Goal: Task Accomplishment & Management: Manage account settings

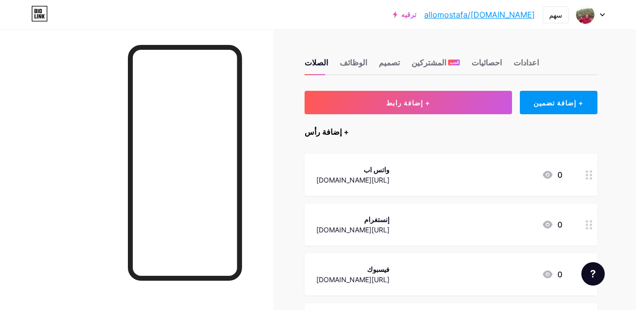
click at [331, 132] on div "+ إضافة رأس" at bounding box center [327, 132] width 44 height 12
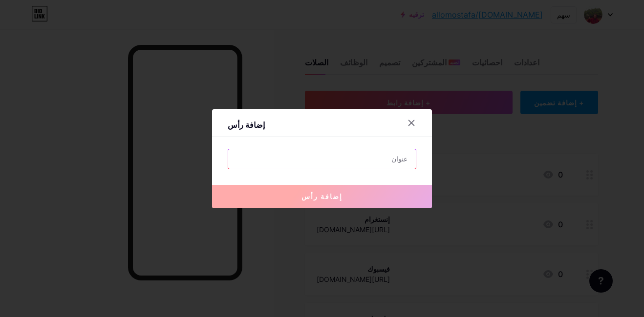
click at [402, 157] on input "text" at bounding box center [322, 159] width 188 height 20
type input "A"
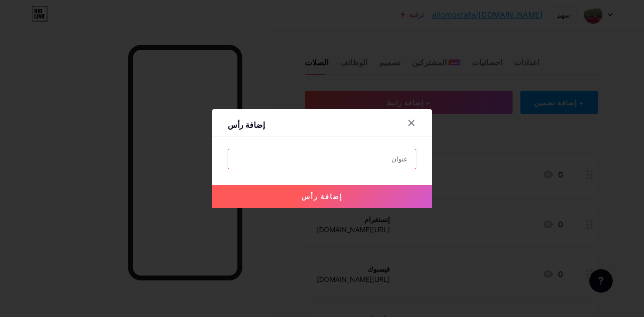
type input "X"
type input "CASABLAC"
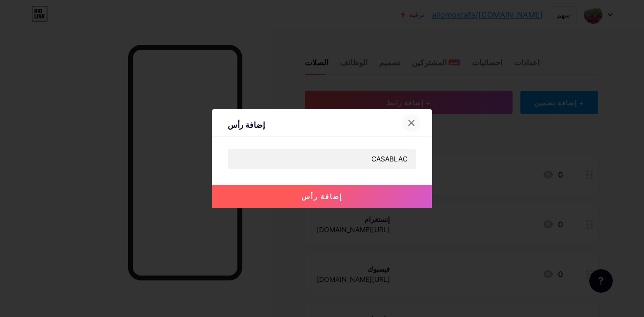
click at [407, 118] on div at bounding box center [411, 123] width 18 height 18
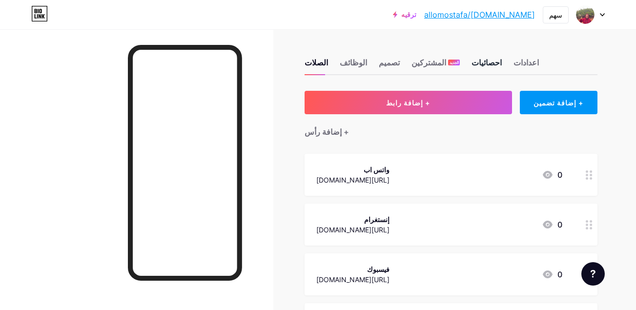
click at [472, 61] on div "احصائيات" at bounding box center [487, 66] width 30 height 18
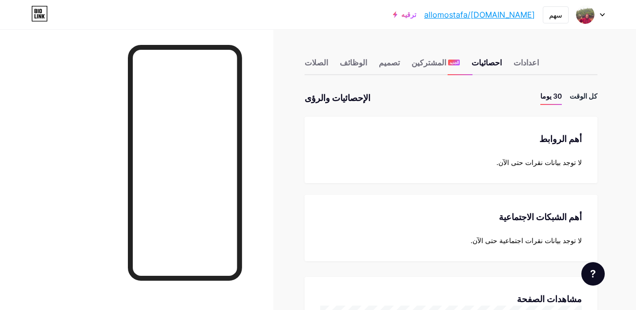
click at [595, 99] on li "كل الوقت" at bounding box center [584, 98] width 28 height 14
click at [514, 63] on div "اعدادات" at bounding box center [526, 66] width 25 height 18
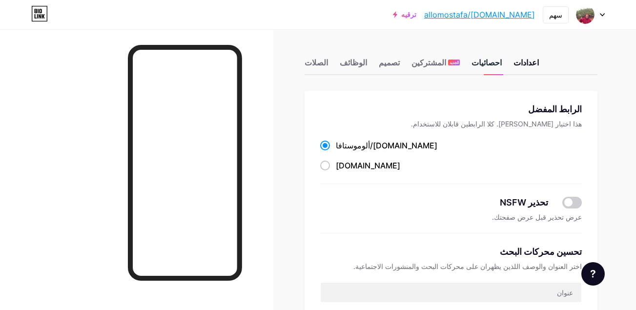
click at [472, 68] on div "احصائيات" at bounding box center [487, 66] width 30 height 18
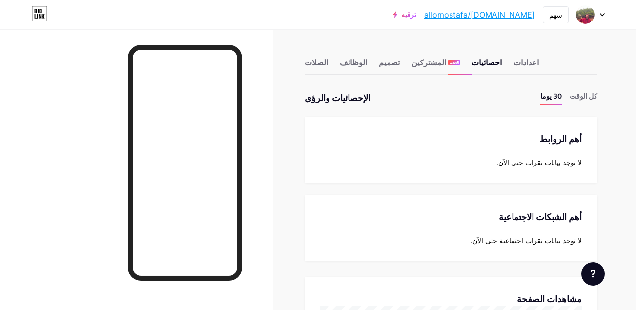
scroll to position [310, 636]
click at [412, 63] on font "المشتركين" at bounding box center [429, 63] width 35 height 12
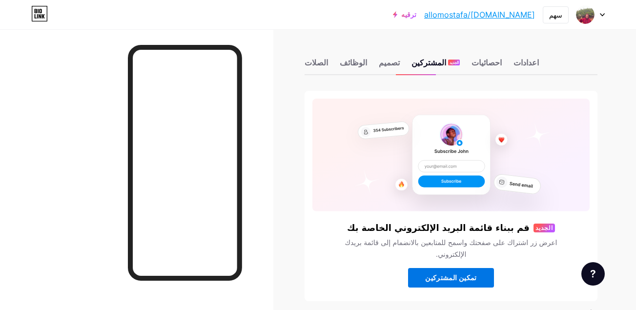
click at [460, 285] on button "تمكين المشتركين" at bounding box center [451, 278] width 86 height 20
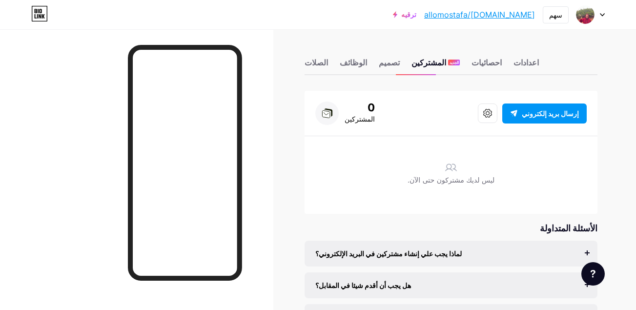
scroll to position [69, 0]
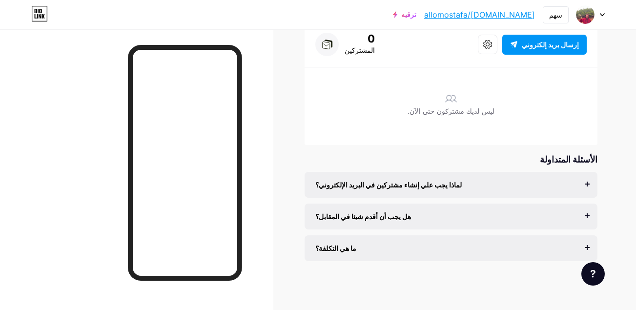
click at [578, 191] on div "لماذا يجب علي إنشاء مشتركين في البريد الإلكتروني؟ البريد الإلكتروني هو الوسيلة …" at bounding box center [451, 185] width 293 height 26
click at [589, 190] on div "لماذا يجب علي إنشاء مشتركين في البريد الإلكتروني؟ البريد الإلكتروني هو الوسيلة …" at bounding box center [451, 185] width 293 height 26
click at [588, 184] on div "لماذا يجب علي إنشاء مشتركين في البريد الإلكتروني؟ البريد الإلكتروني هو الوسيلة …" at bounding box center [451, 185] width 293 height 26
drag, startPoint x: 589, startPoint y: 183, endPoint x: 575, endPoint y: 183, distance: 14.7
click at [575, 183] on div "لماذا يجب علي إنشاء مشتركين في البريد الإلكتروني؟ البريد الإلكتروني هو الوسيلة …" at bounding box center [451, 185] width 293 height 26
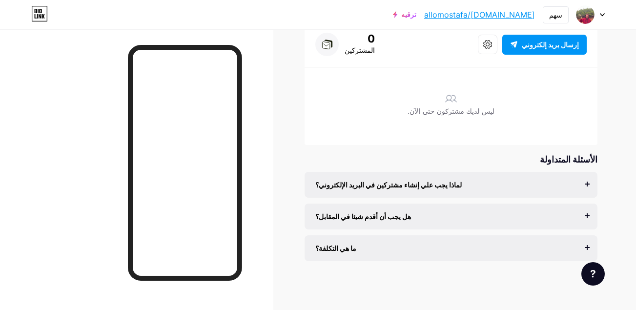
click at [575, 183] on div "لماذا يجب علي إنشاء مشتركين في البريد الإلكتروني؟" at bounding box center [451, 185] width 272 height 10
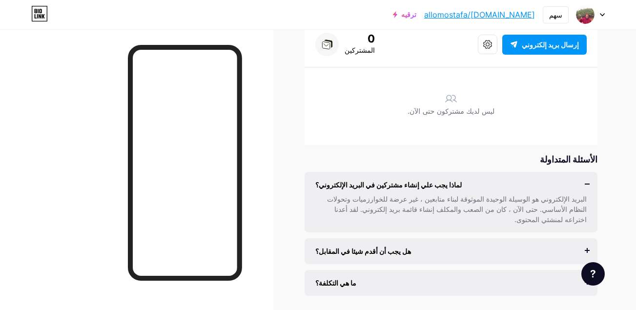
click at [590, 186] on div "لماذا يجب علي إنشاء مشتركين في البريد الإلكتروني؟ البريد الإلكتروني هو الوسيلة …" at bounding box center [451, 202] width 293 height 61
click at [589, 185] on div "لماذا يجب علي إنشاء مشتركين في البريد الإلكتروني؟ البريد الإلكتروني هو الوسيلة …" at bounding box center [451, 202] width 293 height 61
drag, startPoint x: 589, startPoint y: 185, endPoint x: 500, endPoint y: 192, distance: 89.7
click at [500, 192] on div "البريد الإلكتروني هو الوسيلة الوحيدة الموثوقة لبناء متابعين ، غير عرضة للخوارزم…" at bounding box center [451, 207] width 272 height 35
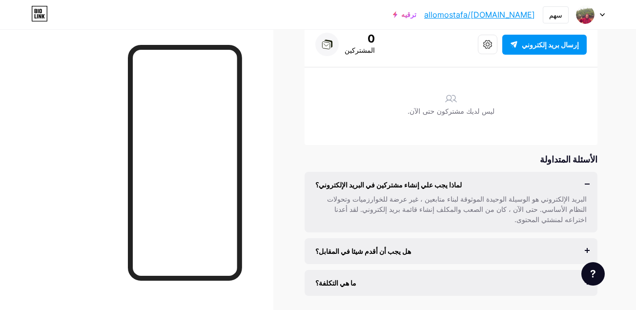
click at [500, 192] on div "البريد الإلكتروني هو الوسيلة الوحيدة الموثوقة لبناء متابعين ، غير عرضة للخوارزم…" at bounding box center [451, 207] width 272 height 35
click at [388, 199] on div "البريد الإلكتروني هو الوسيلة الوحيدة الموثوقة لبناء متابعين ، غير عرضة للخوارزم…" at bounding box center [451, 209] width 272 height 31
click at [513, 190] on div "البريد الإلكتروني هو الوسيلة الوحيدة الموثوقة لبناء متابعين ، غير عرضة للخوارزم…" at bounding box center [451, 207] width 272 height 35
click at [587, 184] on div "لماذا يجب علي إنشاء مشتركين في البريد الإلكتروني؟ البريد الإلكتروني هو الوسيلة …" at bounding box center [451, 202] width 293 height 61
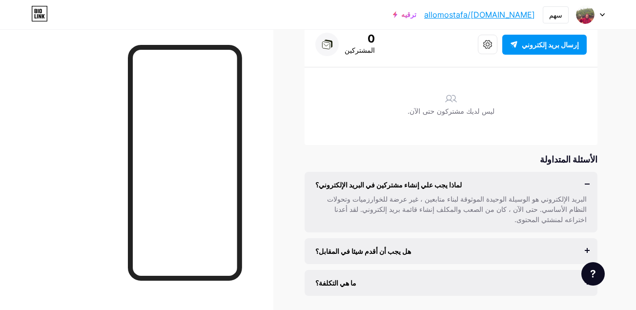
scroll to position [93, 0]
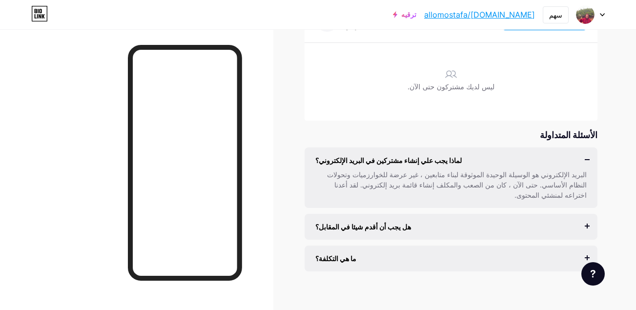
click at [586, 222] on div "هل يجب أن أقدم شيئا في المقابل؟" at bounding box center [451, 227] width 272 height 10
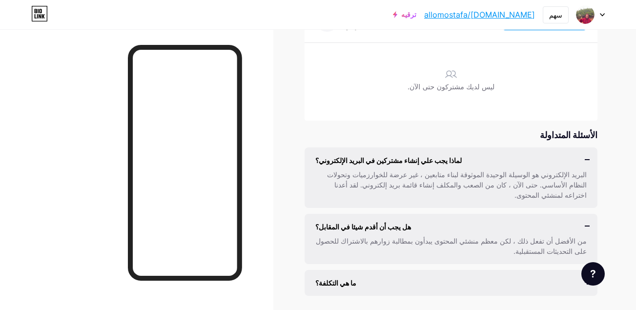
scroll to position [107, 0]
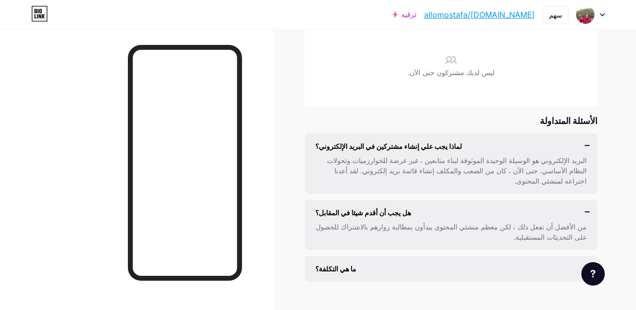
click at [533, 264] on div "ما هي التكلفة؟" at bounding box center [451, 269] width 272 height 10
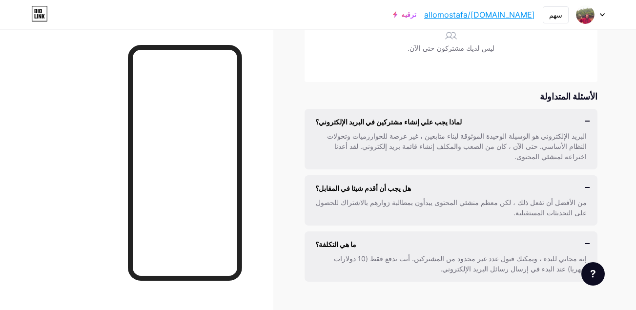
scroll to position [0, 0]
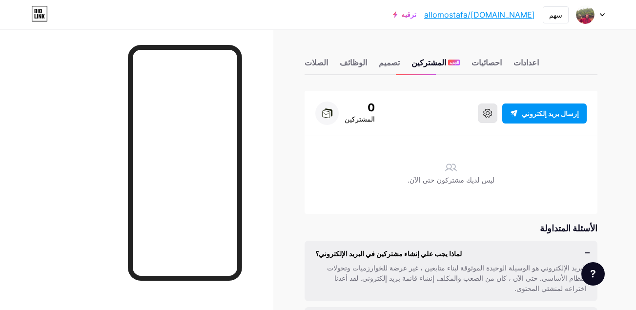
click at [498, 109] on button at bounding box center [488, 114] width 20 height 20
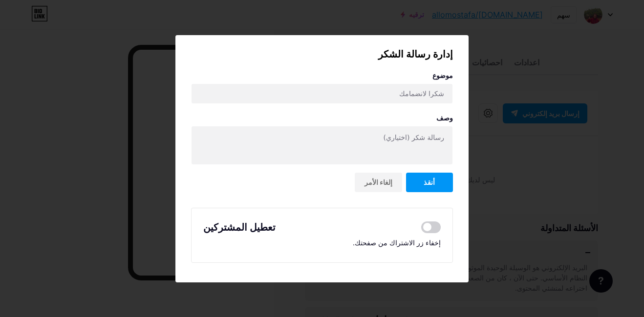
click at [492, 165] on div at bounding box center [322, 158] width 644 height 317
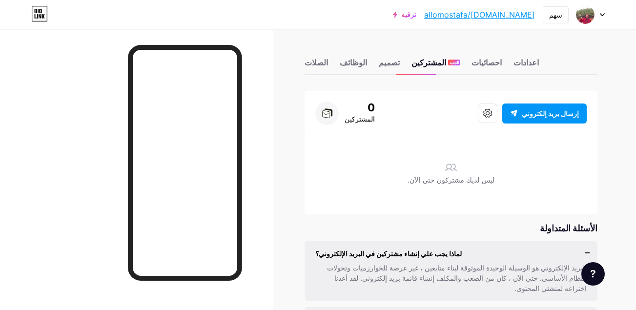
scroll to position [44, 0]
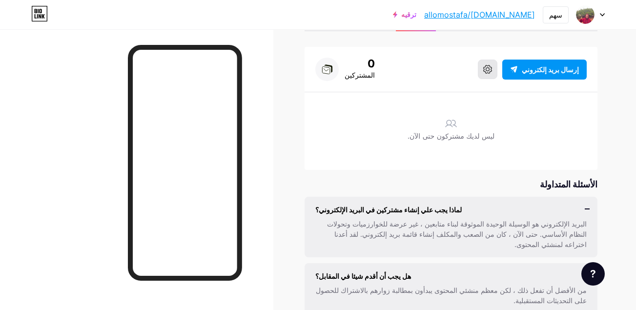
click at [492, 66] on icon at bounding box center [487, 69] width 9 height 9
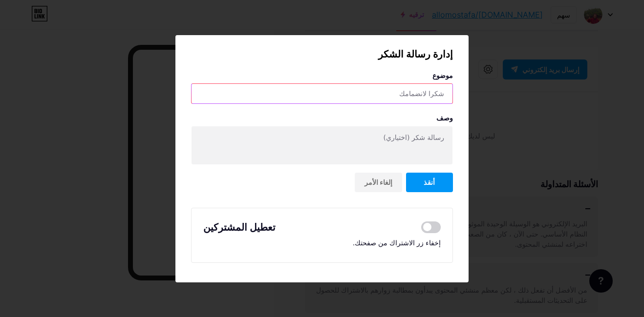
click at [403, 94] on input "text" at bounding box center [321, 94] width 261 height 20
type input "0"
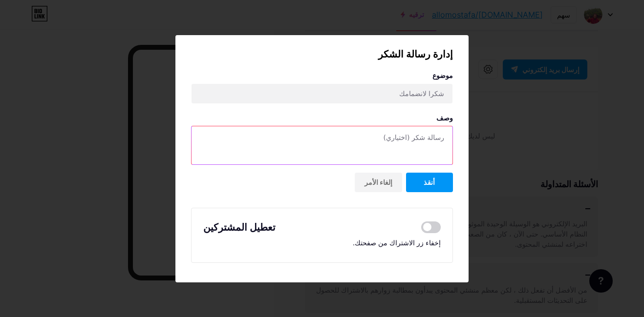
drag, startPoint x: 379, startPoint y: 141, endPoint x: 429, endPoint y: 140, distance: 49.8
click at [429, 140] on textarea at bounding box center [321, 145] width 261 height 39
drag, startPoint x: 429, startPoint y: 140, endPoint x: 406, endPoint y: 139, distance: 23.0
click at [406, 139] on textarea at bounding box center [321, 145] width 261 height 39
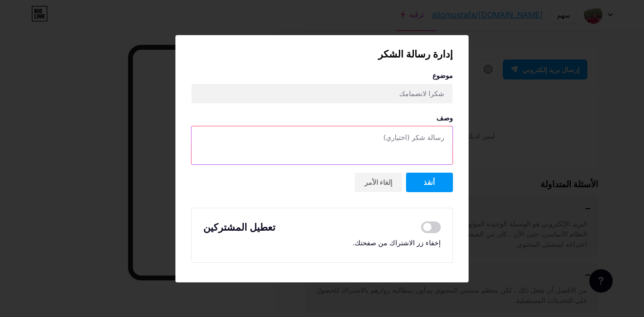
click at [406, 139] on textarea at bounding box center [321, 145] width 261 height 39
drag, startPoint x: 406, startPoint y: 139, endPoint x: 441, endPoint y: 137, distance: 35.2
click at [441, 137] on textarea at bounding box center [321, 145] width 261 height 39
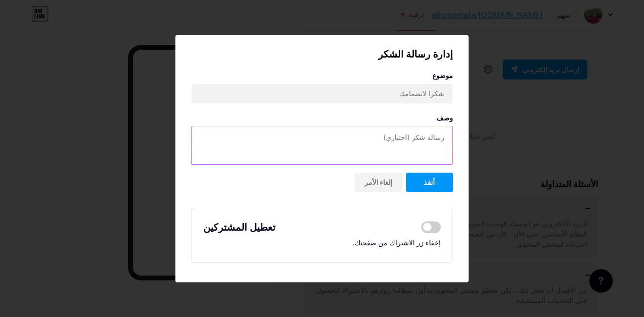
drag, startPoint x: 441, startPoint y: 137, endPoint x: 387, endPoint y: 137, distance: 53.7
click at [387, 137] on textarea at bounding box center [321, 145] width 261 height 39
drag, startPoint x: 387, startPoint y: 137, endPoint x: 435, endPoint y: 137, distance: 47.9
click at [435, 137] on textarea at bounding box center [321, 145] width 261 height 39
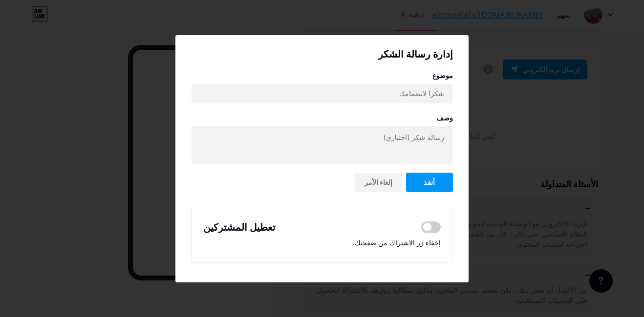
click at [585, 177] on div at bounding box center [322, 158] width 644 height 317
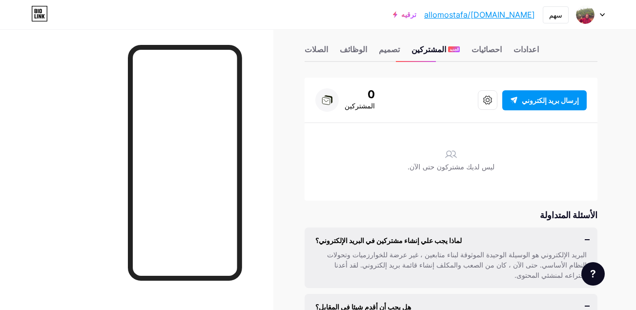
scroll to position [0, 0]
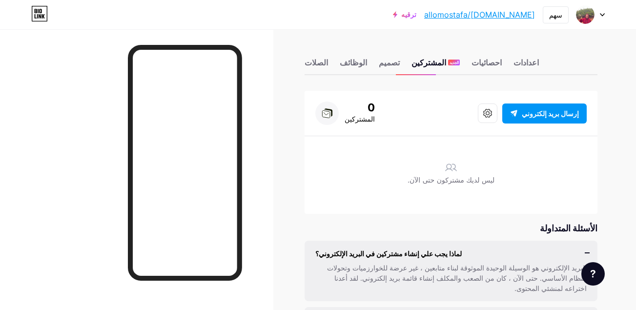
click at [367, 66] on div "الصلات الوظائف تصميم المشتركين الجديد احصائيات اعدادات" at bounding box center [451, 58] width 293 height 34
click at [379, 66] on div "تصميم" at bounding box center [389, 66] width 21 height 18
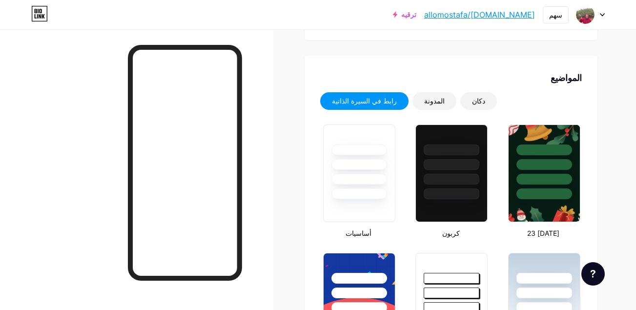
scroll to position [164, 0]
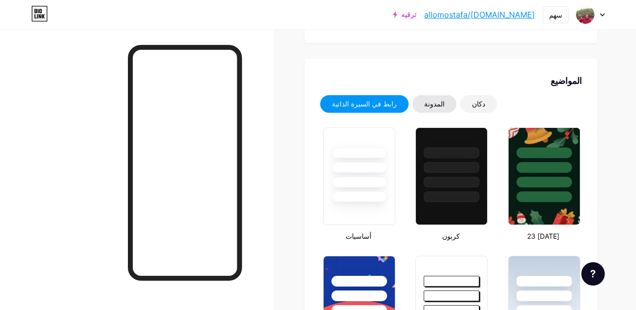
click at [424, 101] on div "المدونة" at bounding box center [434, 104] width 21 height 10
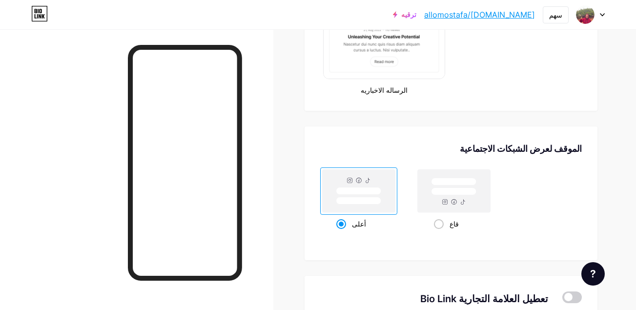
scroll to position [611, 0]
click at [443, 228] on div "قاع" at bounding box center [454, 223] width 41 height 18
click at [440, 232] on input "قاع" at bounding box center [437, 235] width 6 height 6
radio input "true"
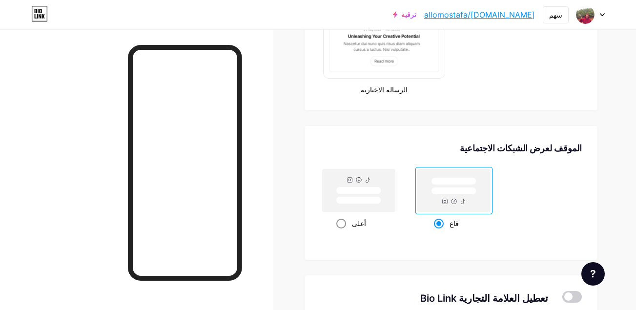
click at [343, 223] on span at bounding box center [341, 224] width 10 height 10
click at [343, 232] on input "أعلى" at bounding box center [339, 235] width 6 height 6
radio input "true"
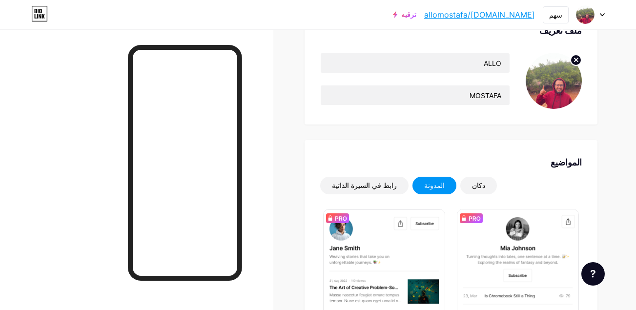
scroll to position [0, 0]
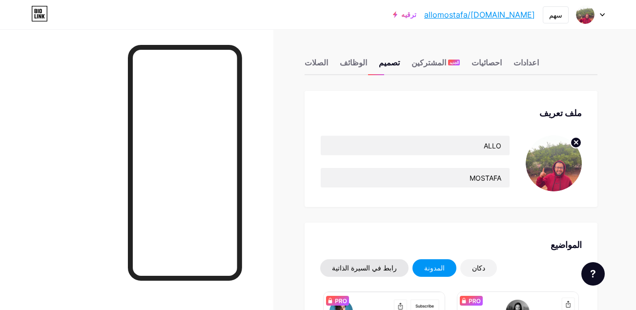
click at [362, 275] on div "رابط في السيرة الذاتية" at bounding box center [364, 268] width 88 height 18
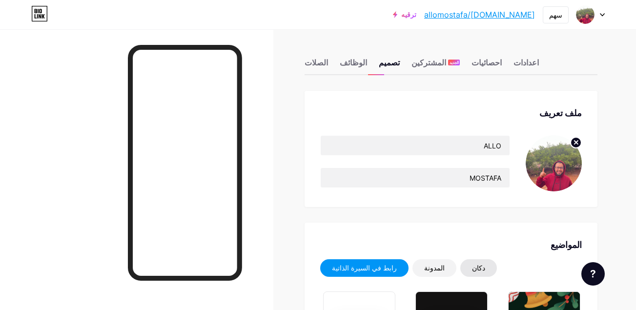
click at [461, 274] on div "دكان" at bounding box center [479, 268] width 37 height 18
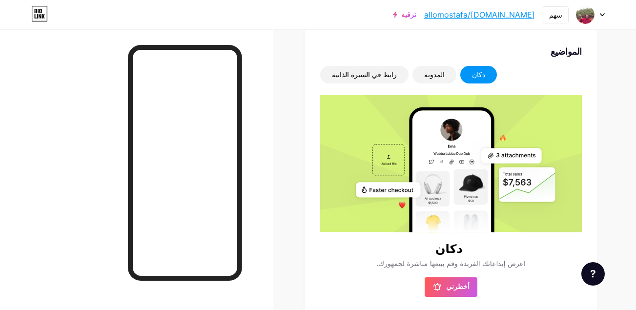
scroll to position [193, 0]
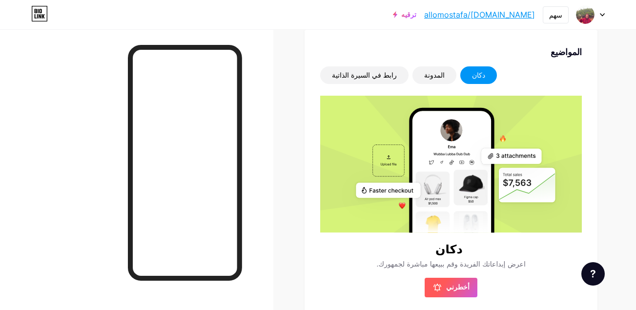
click at [467, 293] on button "أخطرني" at bounding box center [451, 288] width 53 height 20
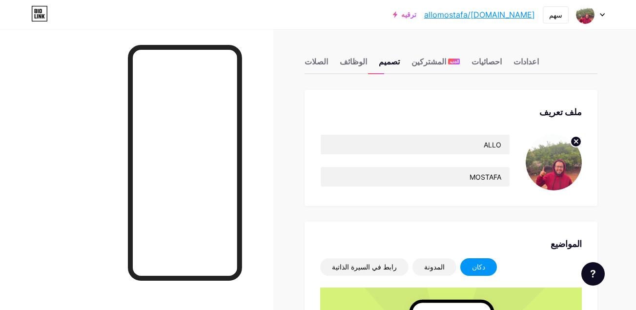
scroll to position [0, 0]
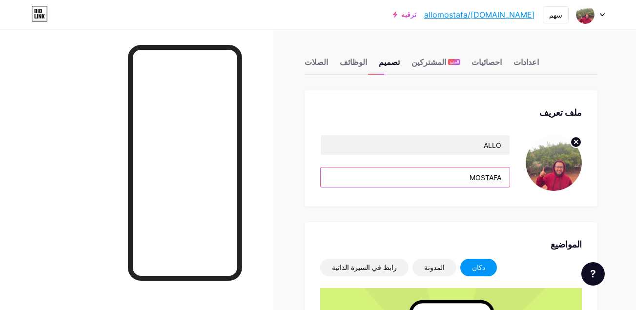
drag, startPoint x: 468, startPoint y: 178, endPoint x: 502, endPoint y: 179, distance: 34.2
click at [502, 179] on input "MOSTAFA" at bounding box center [415, 177] width 189 height 20
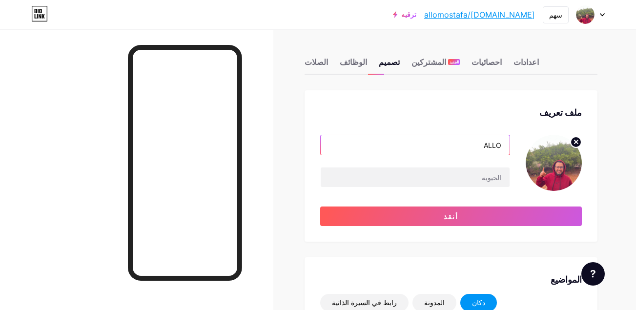
click at [502, 144] on input "ALLO" at bounding box center [415, 145] width 189 height 20
click at [482, 144] on input "ALLO" at bounding box center [415, 145] width 189 height 20
type input "a"
type input "ALLO MOSTAFA"
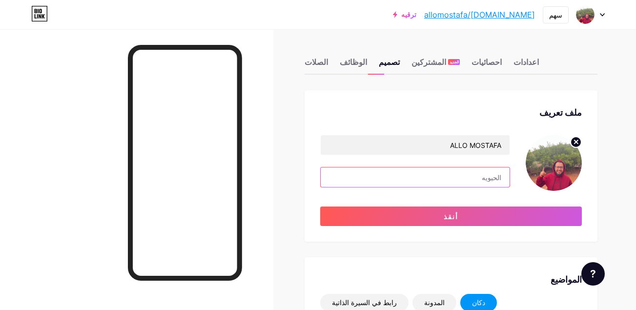
click at [448, 173] on input "text" at bounding box center [415, 177] width 189 height 20
paste input "توصيل سريع في ال[GEOGRAPHIC_DATA]"
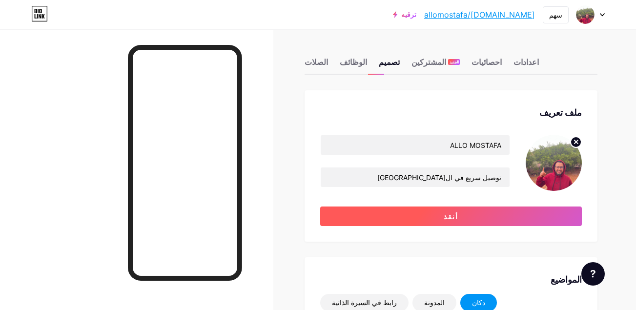
click at [444, 212] on button "أنقذ" at bounding box center [451, 217] width 262 height 20
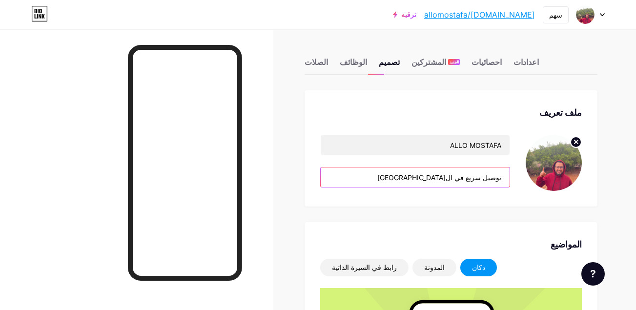
click at [420, 180] on input "توصيل سريع في ال[GEOGRAPHIC_DATA]" at bounding box center [415, 177] width 189 height 20
type input "توصيل سريع في ال[GEOGRAPHIC_DATA]"
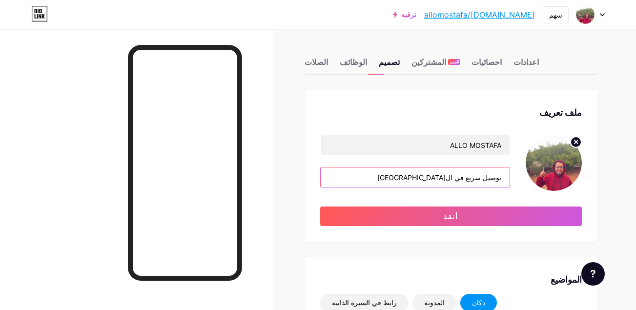
drag, startPoint x: 416, startPoint y: 173, endPoint x: 518, endPoint y: 181, distance: 101.9
click at [518, 181] on div "ALLO MOSTAFA توصيل سريع في ال[GEOGRAPHIC_DATA]" at bounding box center [451, 163] width 262 height 56
click at [478, 180] on input "text" at bounding box center [415, 177] width 189 height 20
paste input ""سريع، [PERSON_NAME]، وفي أي وقت""
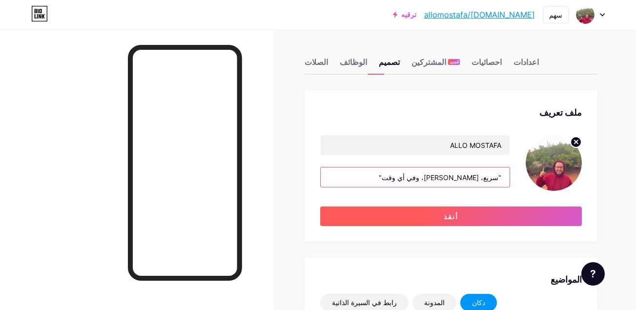
type input ""سريع، [PERSON_NAME]، وفي أي وقت""
click at [433, 215] on button "أنقذ" at bounding box center [451, 217] width 262 height 20
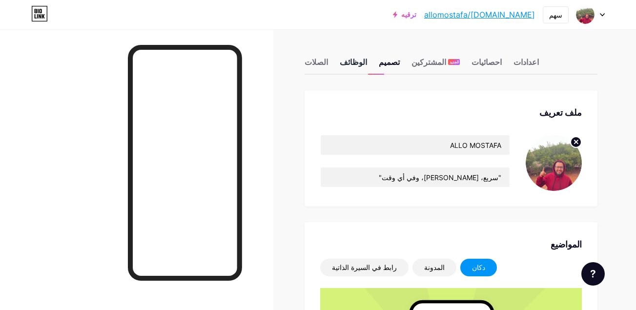
click at [350, 60] on div "الوظائف" at bounding box center [353, 65] width 27 height 18
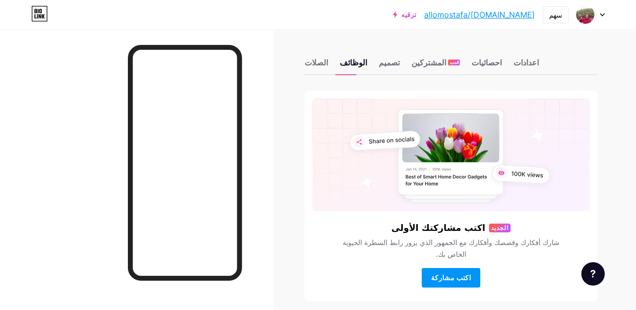
scroll to position [40, 0]
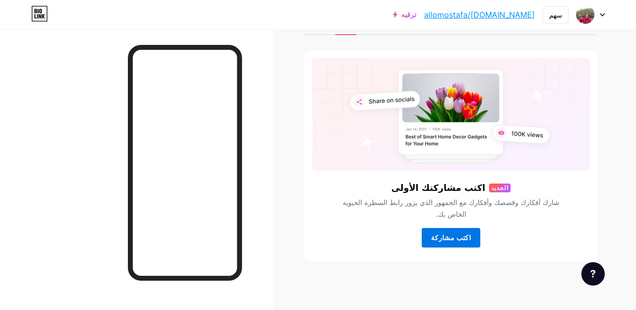
click at [457, 233] on span "اكتب مشاركة" at bounding box center [451, 237] width 40 height 8
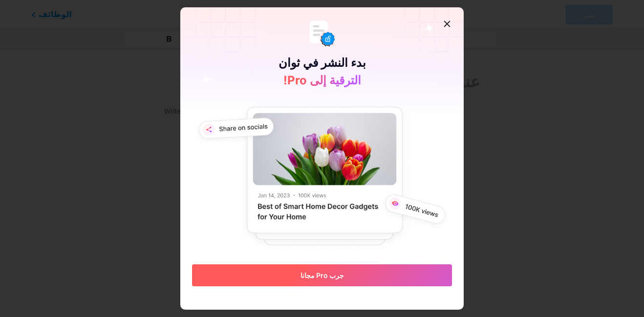
click at [351, 274] on button "جرب Pro مجانا" at bounding box center [322, 276] width 260 height 22
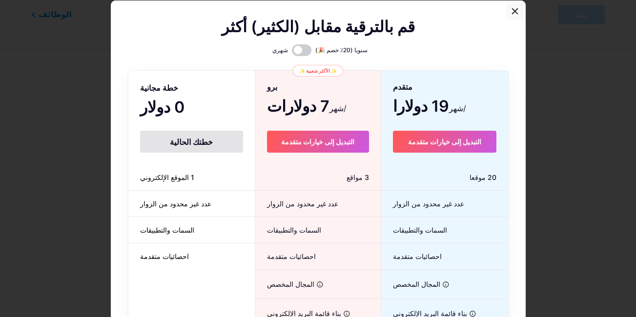
click at [514, 10] on icon at bounding box center [514, 11] width 5 height 5
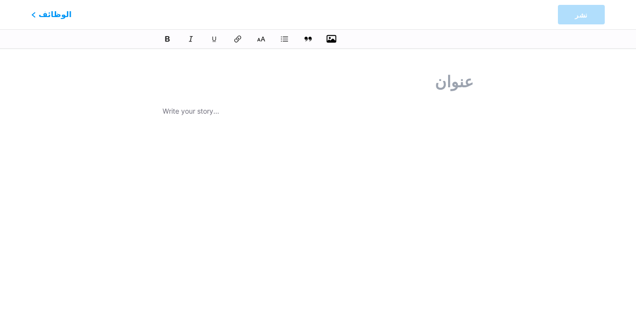
click at [332, 43] on icon "button" at bounding box center [332, 39] width 10 height 10
click at [0, 0] on input "file" at bounding box center [0, 0] width 0 height 0
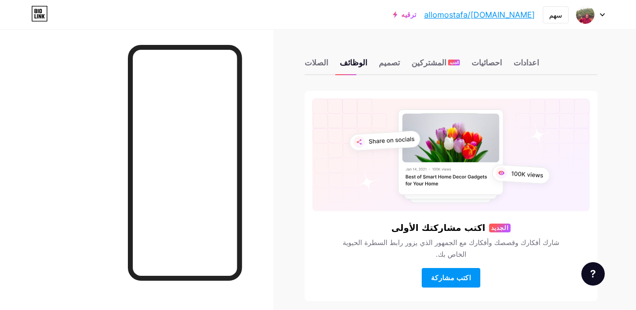
click at [314, 56] on div "الصلات الوظائف تصميم المشتركين الجديد احصائيات اعدادات" at bounding box center [451, 58] width 293 height 34
click at [315, 65] on div "الصلات" at bounding box center [316, 66] width 23 height 18
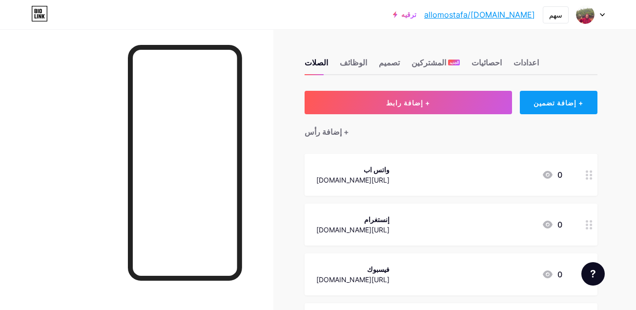
click at [561, 101] on div "+ إضافة تضمين" at bounding box center [559, 102] width 78 height 23
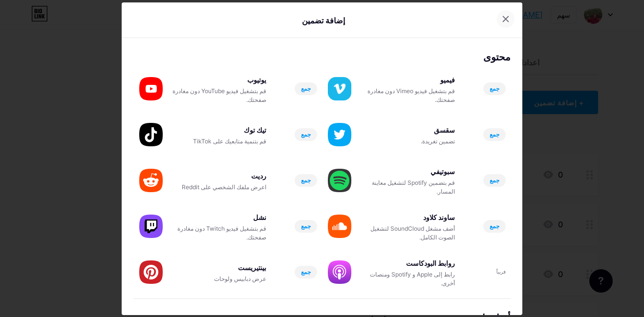
click at [502, 15] on icon at bounding box center [506, 19] width 8 height 8
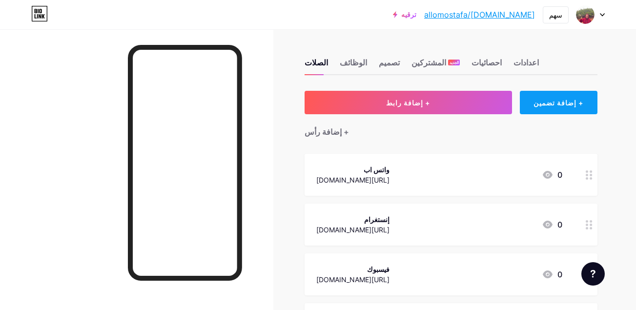
click at [575, 109] on div "+ إضافة تضمين" at bounding box center [559, 102] width 78 height 23
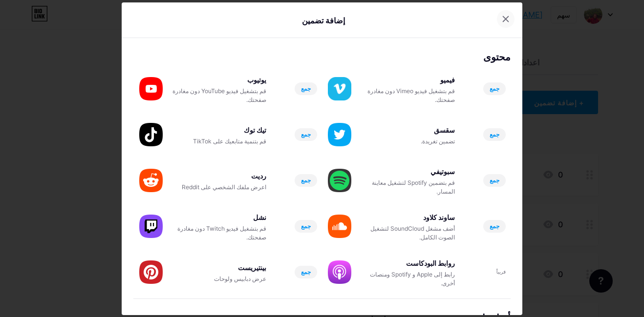
click at [501, 26] on div at bounding box center [506, 19] width 18 height 18
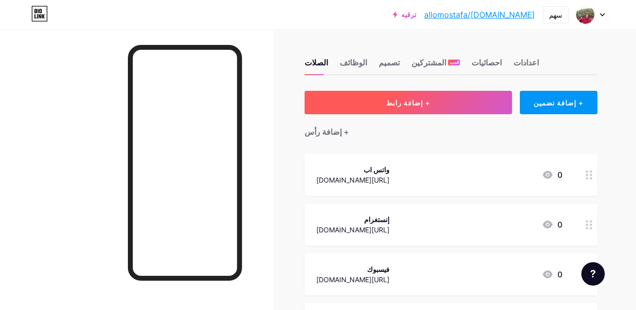
click at [448, 98] on button "+ إضافة رابط" at bounding box center [409, 102] width 208 height 23
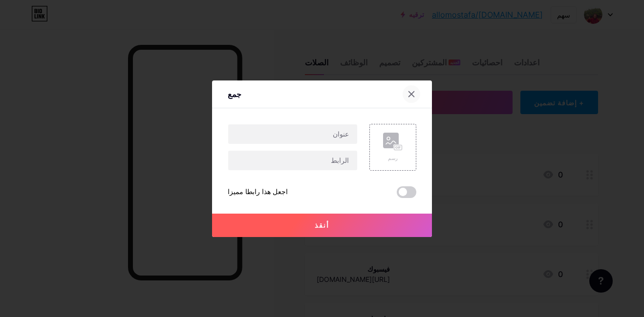
click at [411, 93] on icon at bounding box center [411, 94] width 8 height 8
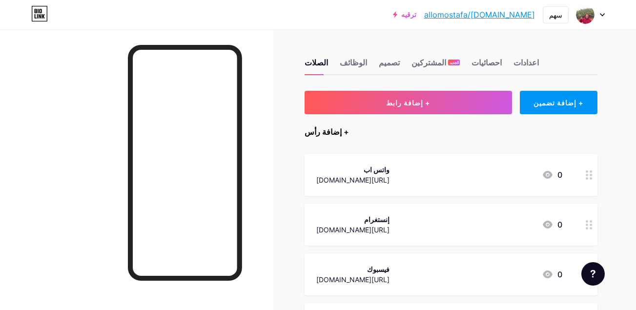
click at [335, 137] on div "+ إضافة رأس" at bounding box center [327, 132] width 44 height 12
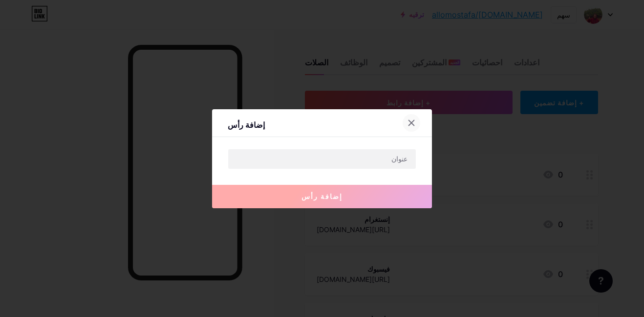
click at [412, 123] on div at bounding box center [411, 123] width 18 height 18
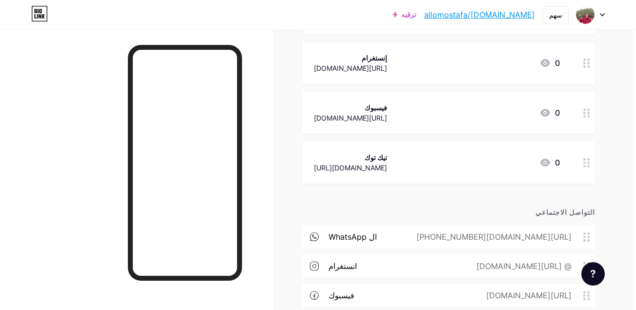
scroll to position [165, 2]
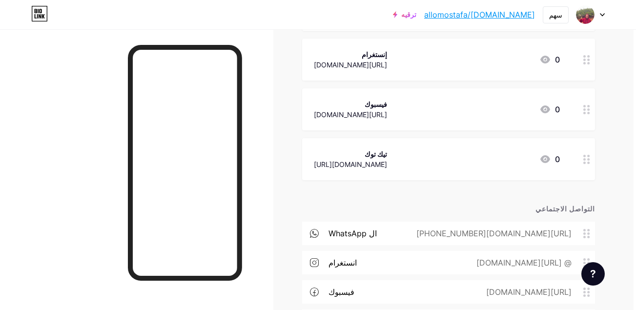
drag, startPoint x: 428, startPoint y: 225, endPoint x: 600, endPoint y: 163, distance: 182.7
click at [600, 163] on div "الصلات الوظائف تصميم المشتركين الجديد احصائيات اعدادات + إضافة رابط + إضافة تضم…" at bounding box center [317, 152] width 639 height 576
drag, startPoint x: 600, startPoint y: 163, endPoint x: 622, endPoint y: 175, distance: 24.9
click at [622, 175] on div "الصلات الوظائف تصميم المشتركين الجديد احصائيات اعدادات + إضافة رابط + إضافة تضم…" at bounding box center [317, 152] width 639 height 576
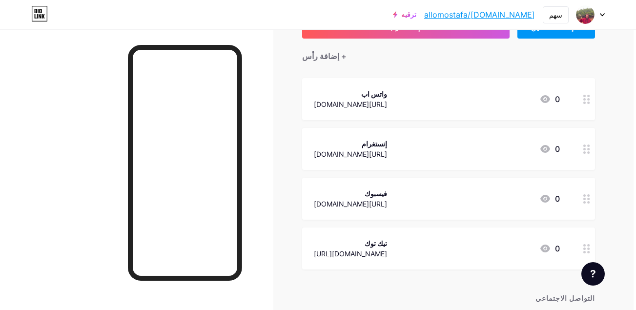
scroll to position [74, 2]
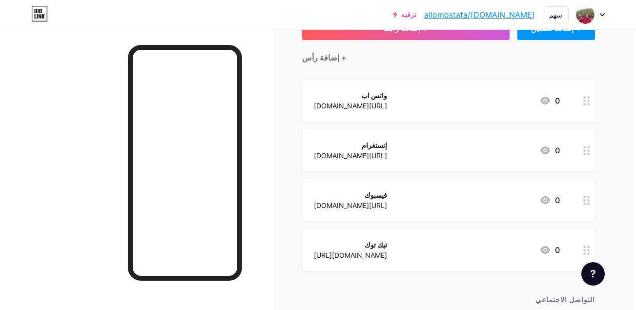
click at [580, 103] on div at bounding box center [587, 101] width 17 height 42
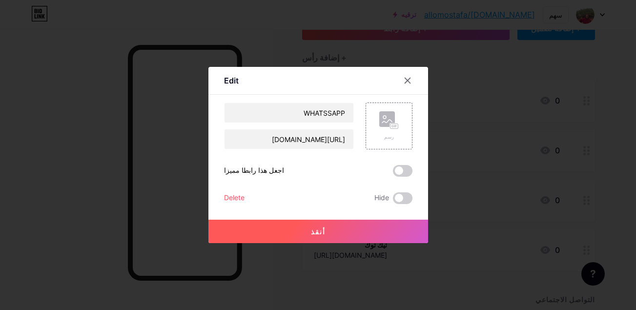
scroll to position [74, 0]
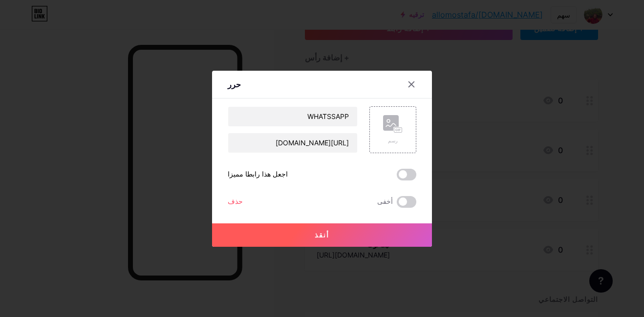
click at [233, 202] on div "حذف" at bounding box center [235, 202] width 15 height 12
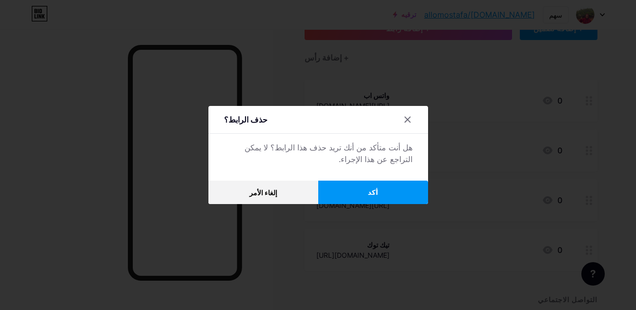
click at [367, 200] on button "أكد" at bounding box center [373, 192] width 110 height 23
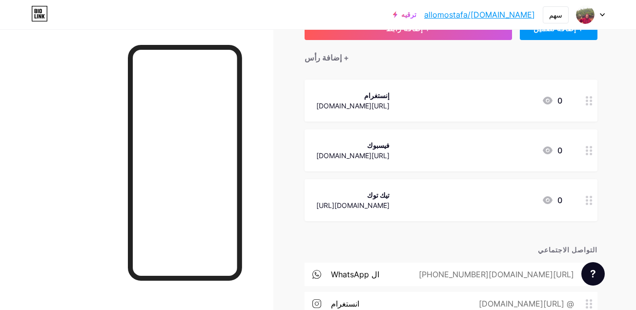
click at [588, 102] on icon at bounding box center [589, 100] width 7 height 9
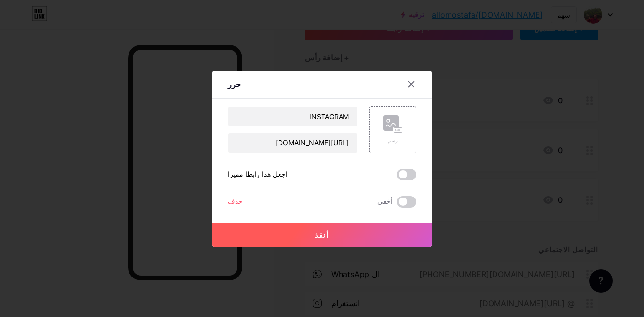
click at [231, 205] on div "حذف" at bounding box center [235, 202] width 15 height 12
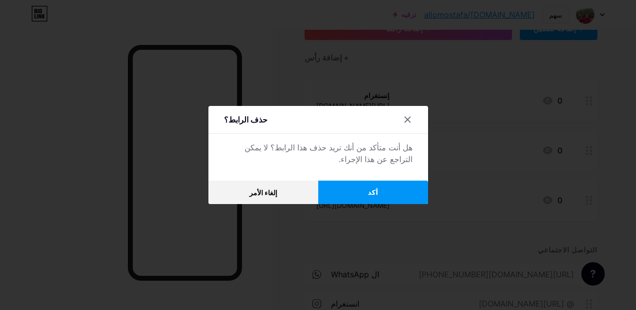
click at [385, 197] on button "أكد" at bounding box center [373, 192] width 110 height 23
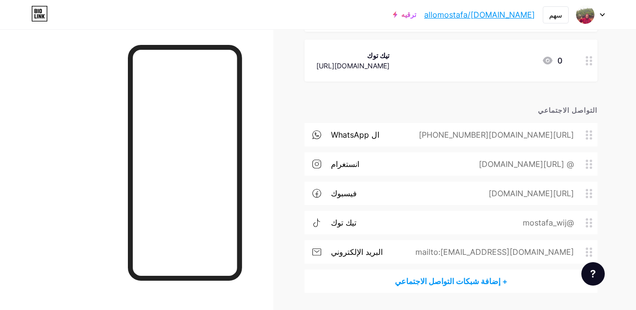
scroll to position [167, 0]
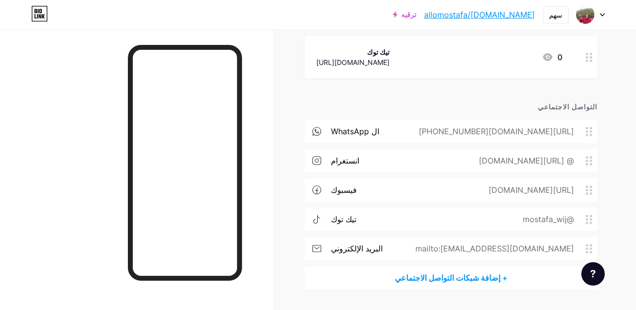
click at [586, 160] on circle at bounding box center [587, 161] width 2 height 2
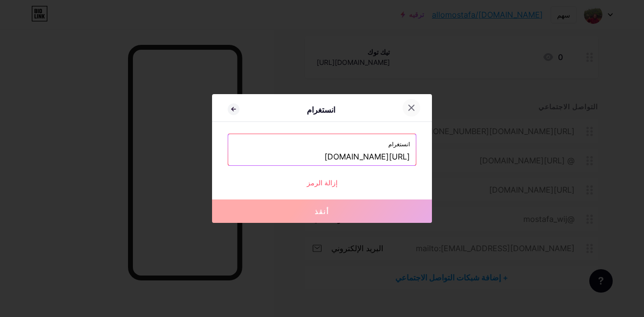
click at [409, 107] on icon at bounding box center [411, 108] width 8 height 8
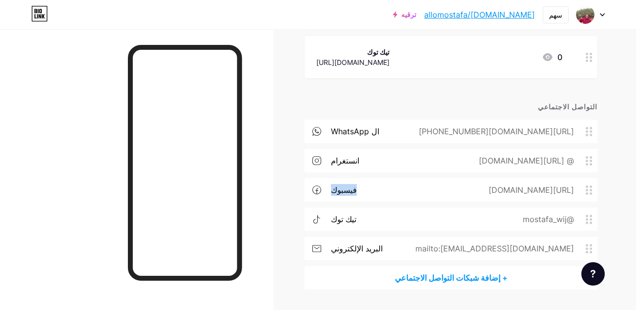
drag, startPoint x: 353, startPoint y: 190, endPoint x: 333, endPoint y: 192, distance: 20.1
click at [333, 192] on div "فيسبوك https://www.facebook.com/share/15qzmqC4CV/" at bounding box center [451, 189] width 293 height 23
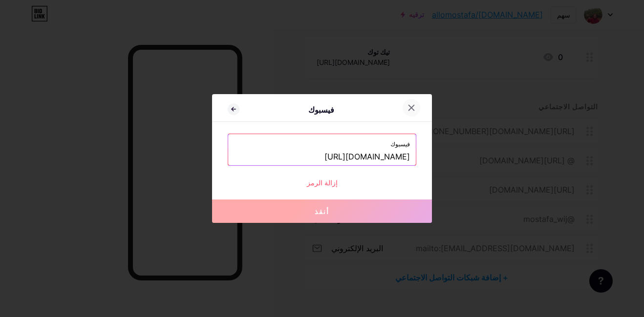
drag, startPoint x: 333, startPoint y: 192, endPoint x: 409, endPoint y: 105, distance: 115.2
click at [409, 105] on icon at bounding box center [411, 108] width 8 height 8
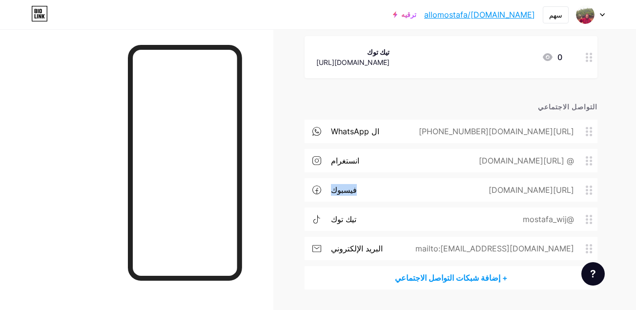
drag, startPoint x: 352, startPoint y: 188, endPoint x: 333, endPoint y: 188, distance: 19.0
click at [333, 188] on div "فيسبوك https://www.facebook.com/share/15qzmqC4CV/" at bounding box center [451, 189] width 293 height 23
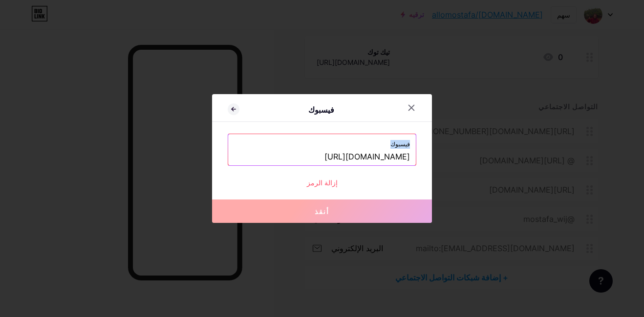
drag, startPoint x: 333, startPoint y: 188, endPoint x: 405, endPoint y: 144, distance: 84.8
click at [405, 144] on label "فيسبوك" at bounding box center [322, 141] width 176 height 15
copy label "فيسبوك"
click at [409, 106] on icon at bounding box center [411, 107] width 5 height 5
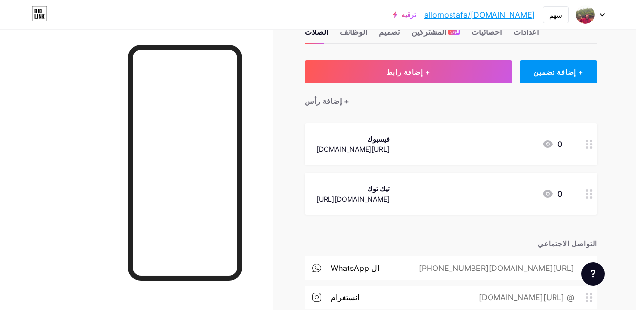
scroll to position [30, 0]
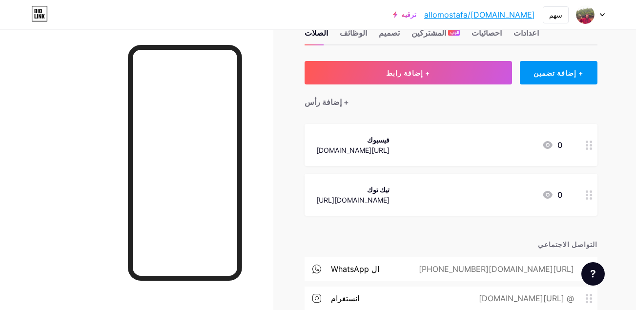
click at [586, 144] on div at bounding box center [589, 145] width 17 height 42
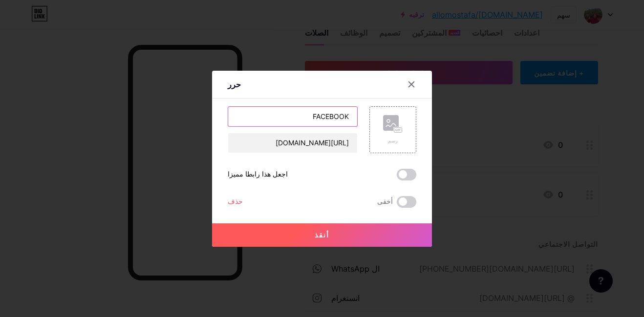
drag, startPoint x: 289, startPoint y: 119, endPoint x: 346, endPoint y: 118, distance: 56.6
click at [346, 118] on input "FACEBOOK" at bounding box center [292, 117] width 129 height 20
paste input "فيسبوك"
type input "فيسبوك"
click at [330, 232] on button "أنقذ" at bounding box center [322, 235] width 220 height 23
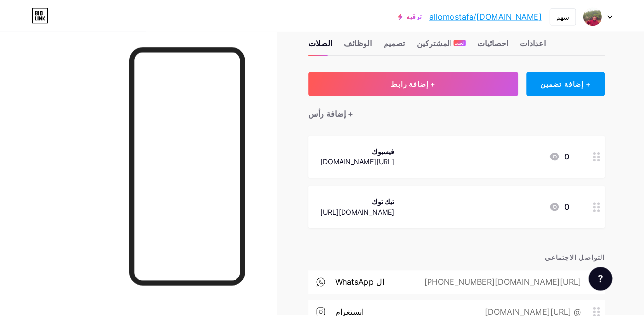
scroll to position [21, 0]
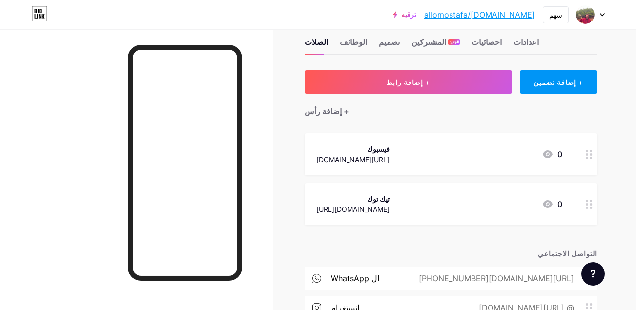
click at [593, 156] on div at bounding box center [589, 154] width 17 height 42
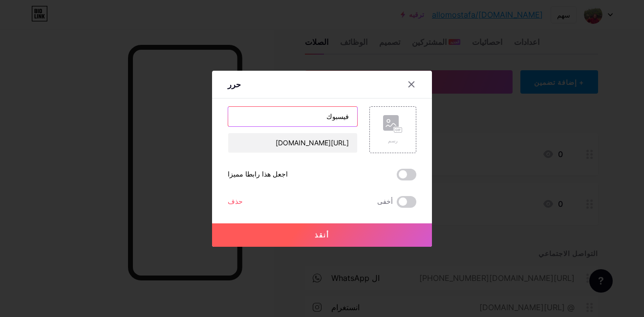
drag, startPoint x: 317, startPoint y: 118, endPoint x: 352, endPoint y: 118, distance: 34.2
click at [352, 118] on input "فيسبوك" at bounding box center [292, 117] width 129 height 20
type input "FACEBOOK"
click at [270, 234] on button "أنقذ" at bounding box center [322, 235] width 220 height 23
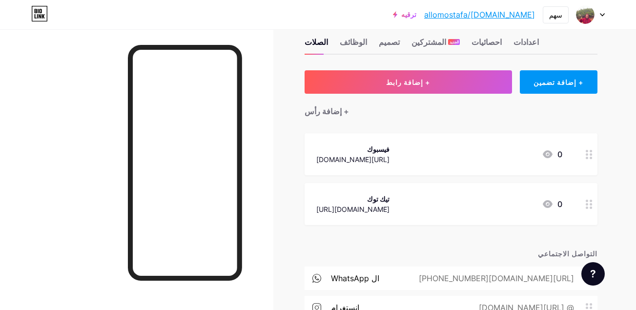
click at [585, 159] on div at bounding box center [589, 154] width 17 height 42
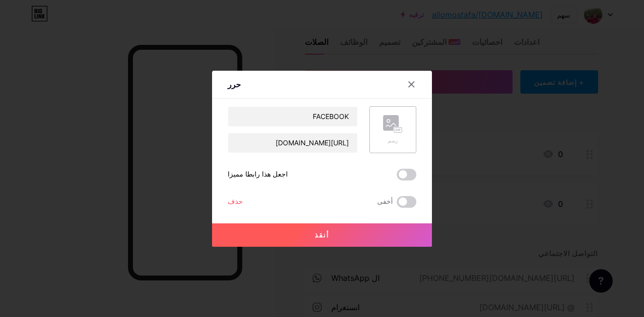
click at [389, 144] on div "رسم" at bounding box center [393, 140] width 20 height 7
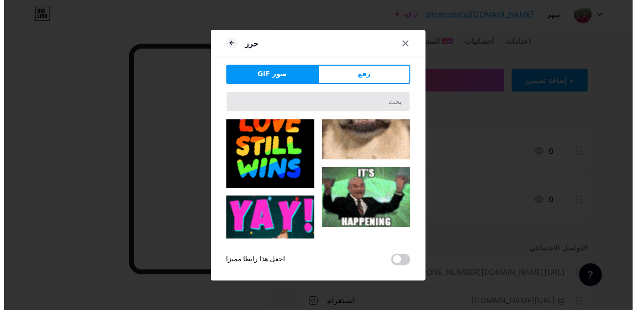
scroll to position [695, 0]
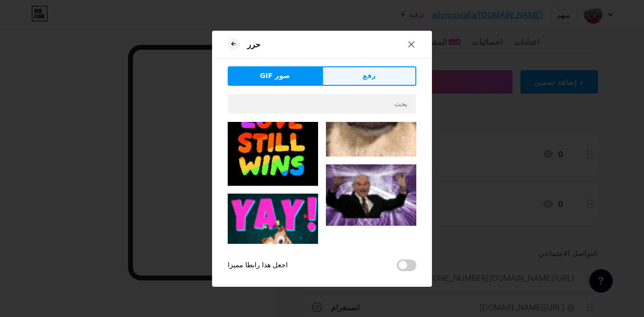
click at [385, 75] on button "رفع" at bounding box center [369, 76] width 94 height 20
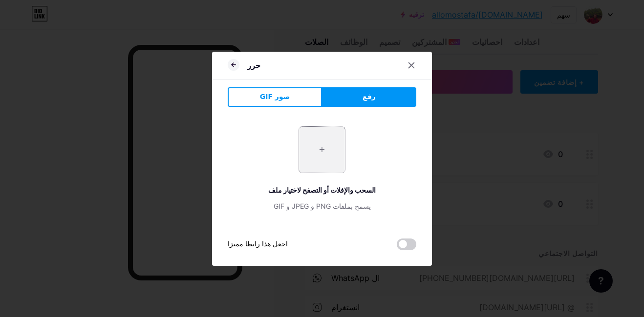
click at [329, 154] on input "file" at bounding box center [322, 150] width 46 height 46
click at [415, 68] on div at bounding box center [411, 66] width 18 height 18
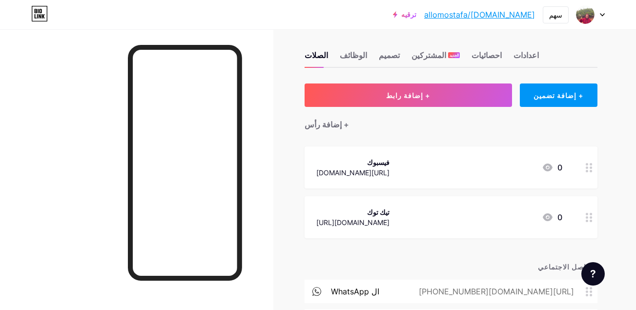
scroll to position [7, 0]
click at [326, 128] on div "+ إضافة رأس" at bounding box center [327, 125] width 44 height 12
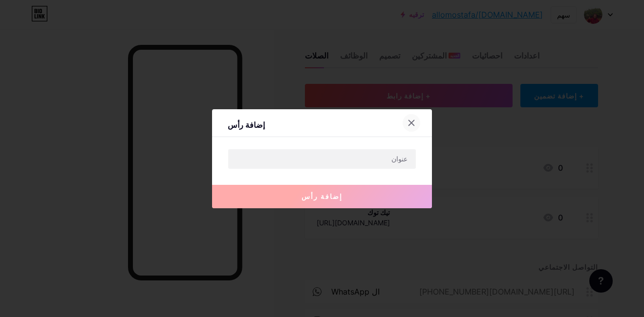
click at [410, 125] on icon at bounding box center [411, 122] width 5 height 5
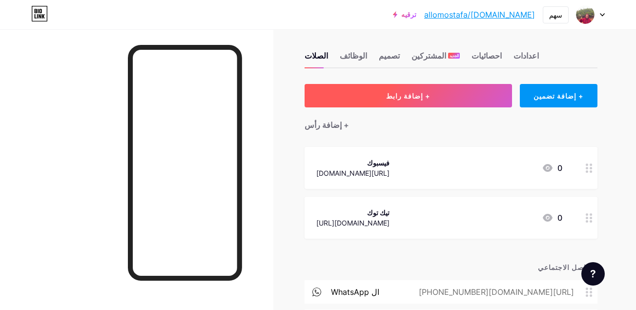
click at [455, 96] on button "+ إضافة رابط" at bounding box center [409, 95] width 208 height 23
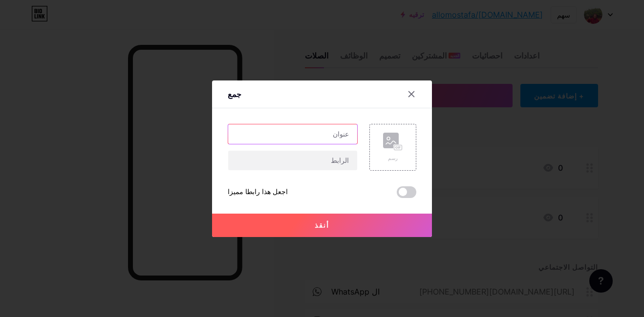
click at [331, 137] on input "text" at bounding box center [292, 135] width 129 height 20
click at [409, 95] on icon at bounding box center [411, 93] width 5 height 5
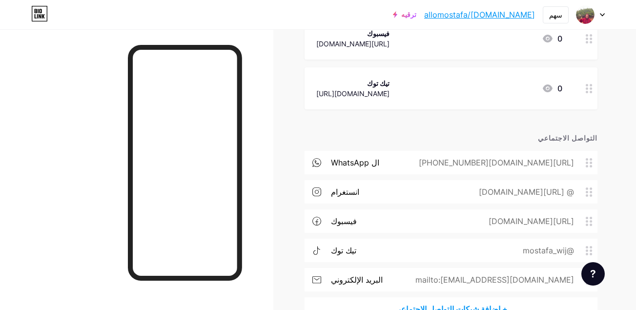
scroll to position [137, 0]
drag, startPoint x: 450, startPoint y: 161, endPoint x: 574, endPoint y: 155, distance: 123.7
click at [574, 155] on div "ال WhatsApp https://wa.me/+212644332450" at bounding box center [451, 161] width 293 height 23
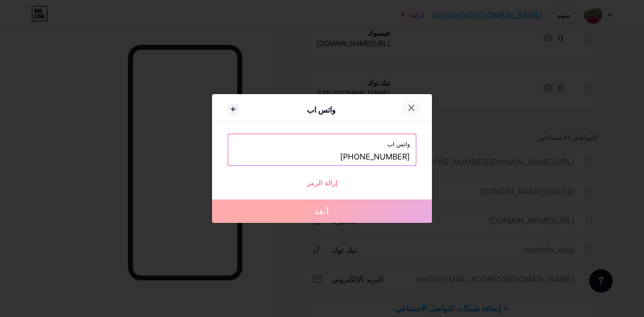
click at [409, 113] on div at bounding box center [411, 108] width 18 height 18
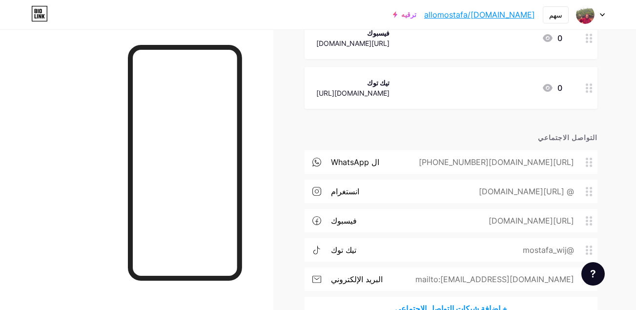
click at [557, 124] on div "+ إضافة رابط + إضافة تضمين + إضافة رأس فيسبوك https://www.facebook.com/share/15…" at bounding box center [451, 137] width 293 height 366
click at [570, 108] on div "تيك توك tiktok.com/@mostafa_wij 0" at bounding box center [451, 88] width 293 height 42
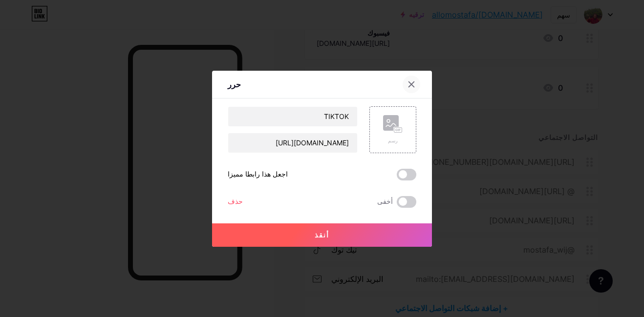
click at [406, 89] on div at bounding box center [411, 85] width 18 height 18
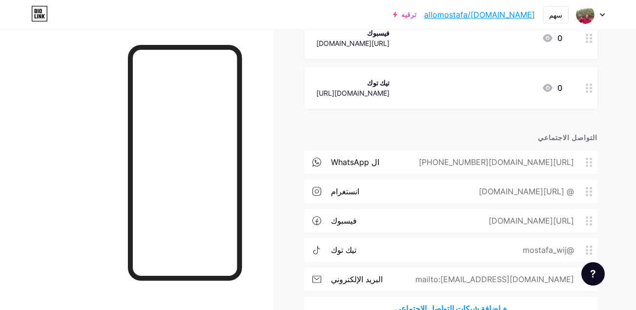
click at [399, 164] on div "ال WhatsApp https://wa.me/+212644332450" at bounding box center [451, 161] width 293 height 23
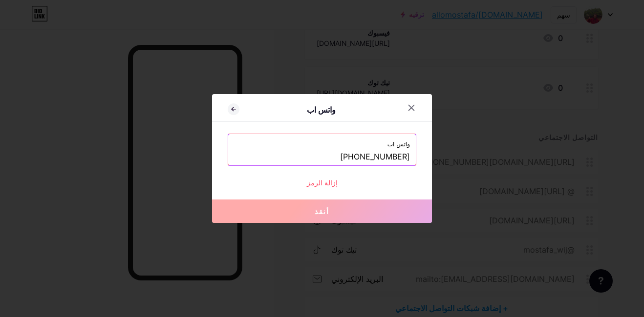
drag, startPoint x: 337, startPoint y: 154, endPoint x: 407, endPoint y: 154, distance: 69.8
click at [407, 154] on div "واتس اب +212644332450" at bounding box center [322, 149] width 188 height 31
click at [409, 108] on icon at bounding box center [411, 107] width 5 height 5
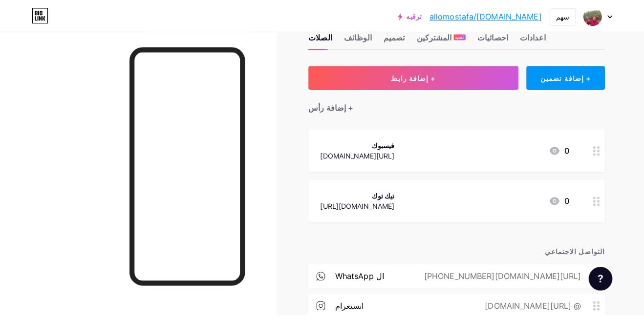
scroll to position [27, 0]
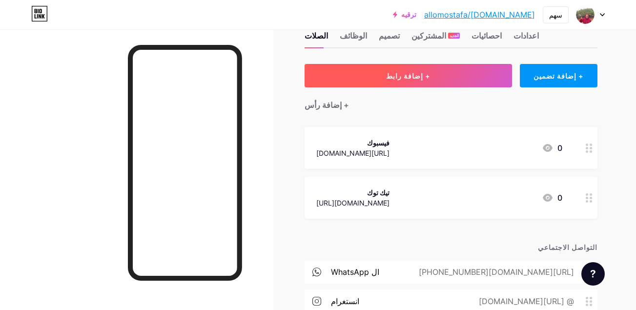
click at [432, 69] on button "+ إضافة رابط" at bounding box center [409, 75] width 208 height 23
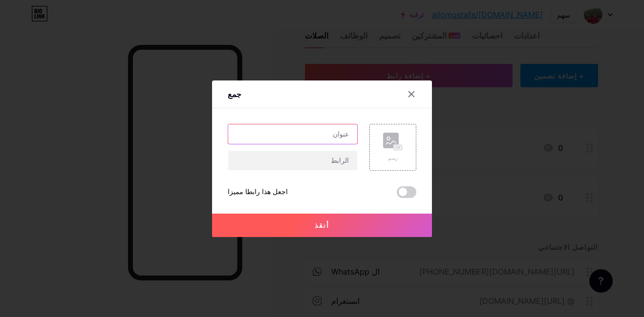
click at [333, 134] on input "text" at bounding box center [292, 135] width 129 height 20
click at [329, 132] on input "text" at bounding box center [292, 135] width 129 height 20
type input "WHATSSAPP"
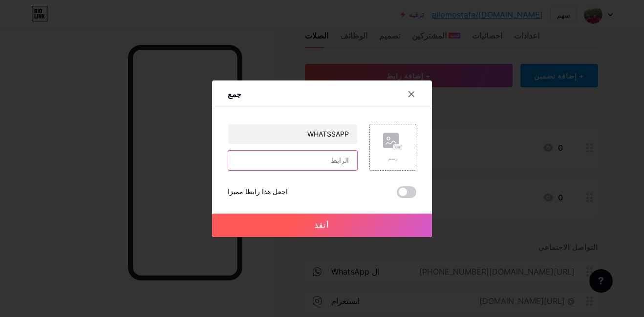
click at [341, 161] on input "text" at bounding box center [292, 161] width 129 height 20
drag, startPoint x: 341, startPoint y: 161, endPoint x: 336, endPoint y: 161, distance: 5.4
click at [336, 161] on input "text" at bounding box center [292, 161] width 129 height 20
click at [283, 161] on input "text" at bounding box center [292, 161] width 129 height 20
paste input "[URL][DOMAIN_NAME]"
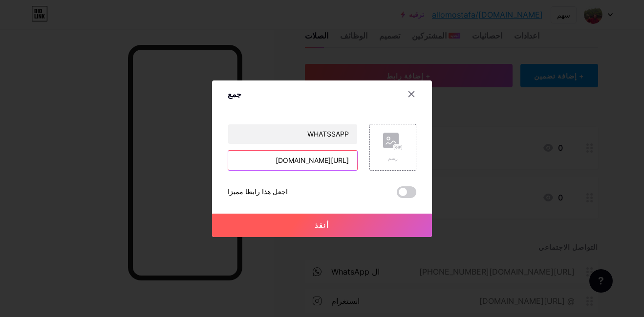
scroll to position [0, -5]
type input "[URL][DOMAIN_NAME]"
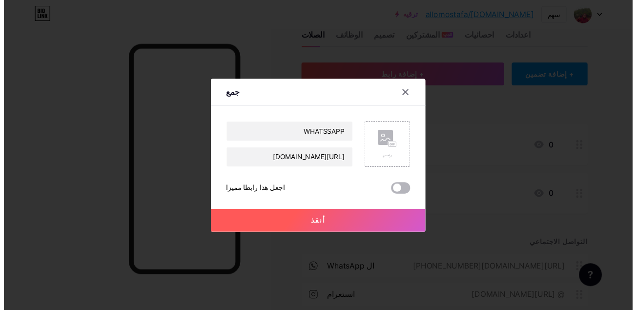
scroll to position [0, 0]
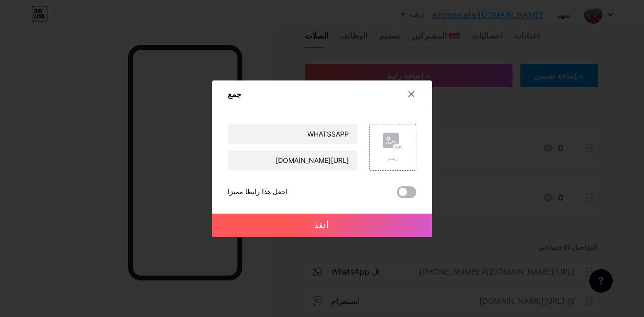
click at [402, 191] on span at bounding box center [407, 193] width 20 height 12
click at [397, 195] on input "checkbox" at bounding box center [397, 195] width 0 height 0
click at [300, 223] on button "أنقذ" at bounding box center [322, 225] width 220 height 23
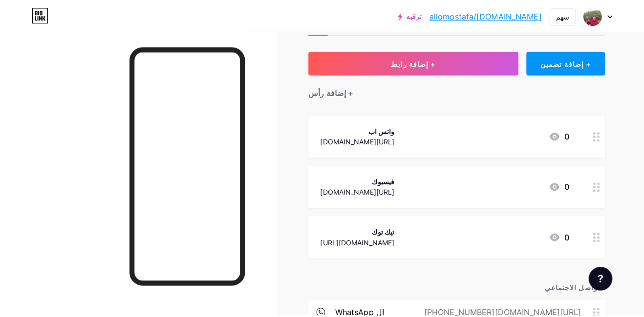
scroll to position [23, 0]
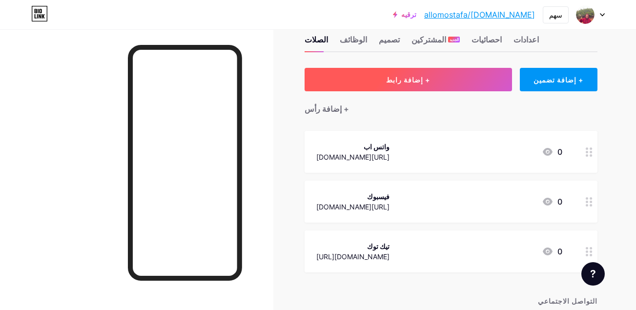
click at [404, 78] on span "+ إضافة رابط" at bounding box center [408, 80] width 44 height 8
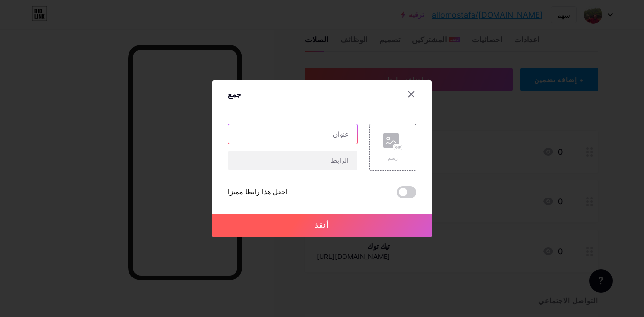
click at [319, 135] on input "text" at bounding box center [292, 135] width 129 height 20
type input "INSTAGRAM"
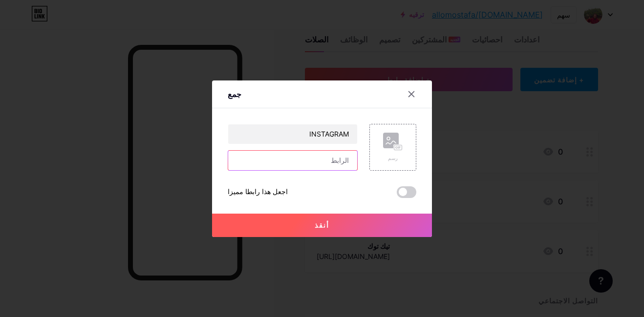
click at [335, 161] on input "text" at bounding box center [292, 161] width 129 height 20
paste input "[URL][DOMAIN_NAME]"
type input "[URL][DOMAIN_NAME]"
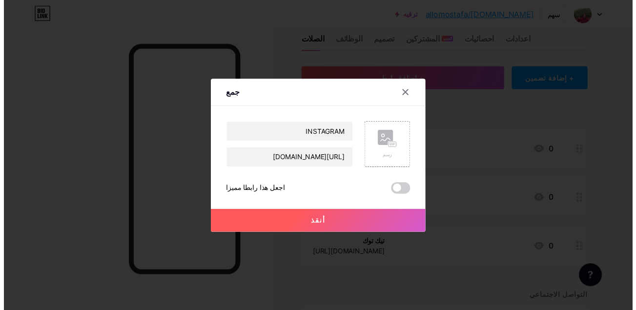
scroll to position [0, 0]
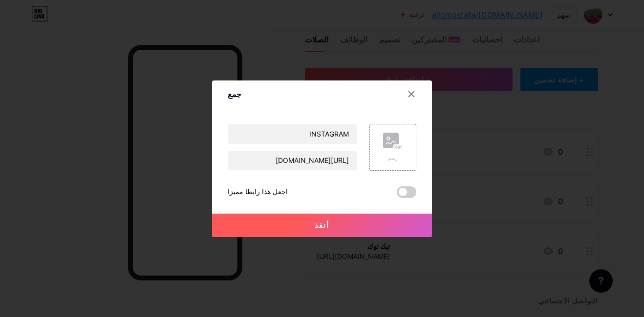
click at [289, 230] on button "أنقذ" at bounding box center [322, 225] width 220 height 23
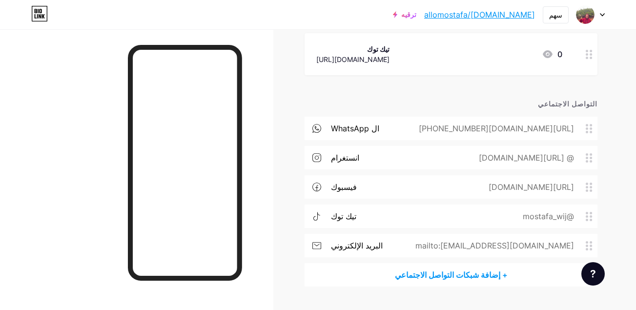
scroll to position [295, 0]
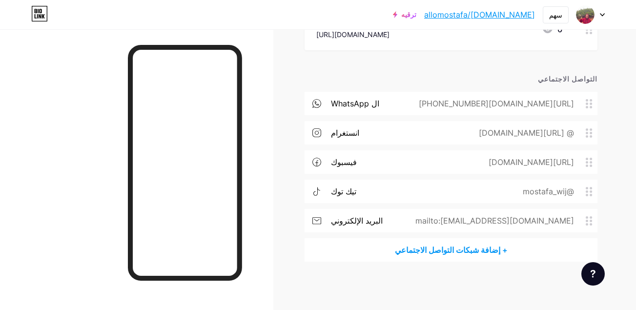
drag, startPoint x: 450, startPoint y: 223, endPoint x: 578, endPoint y: 219, distance: 128.0
click at [578, 219] on div "mailto:[EMAIL_ADDRESS][DOMAIN_NAME]" at bounding box center [493, 221] width 186 height 12
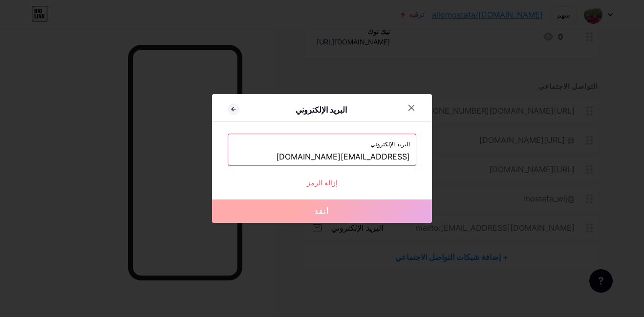
drag, startPoint x: 303, startPoint y: 159, endPoint x: 411, endPoint y: 159, distance: 108.4
click at [411, 159] on div "البريد الإلكتروني allomostafa10@gmail.com" at bounding box center [322, 149] width 188 height 31
click at [407, 105] on icon at bounding box center [411, 108] width 8 height 8
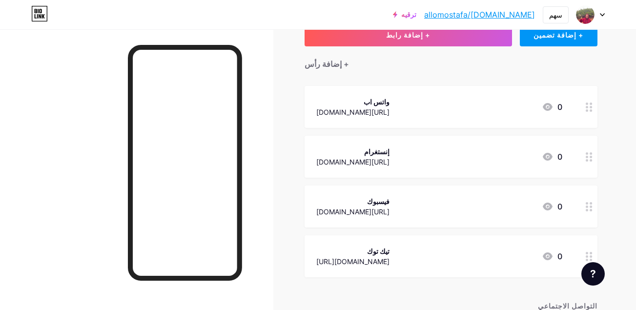
scroll to position [0, 0]
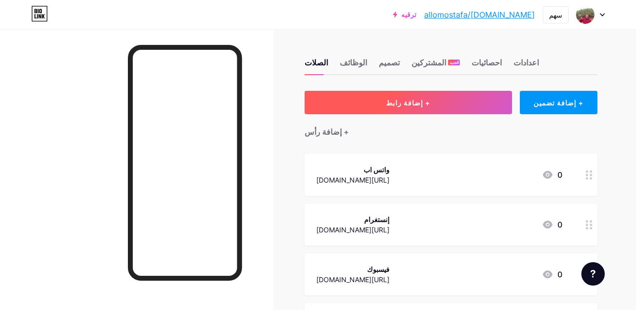
click at [427, 110] on button "+ إضافة رابط" at bounding box center [409, 102] width 208 height 23
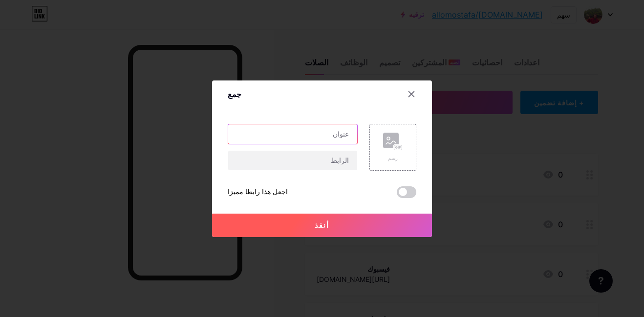
click at [315, 133] on input "text" at bounding box center [292, 135] width 129 height 20
type input "GMAIL.COM"
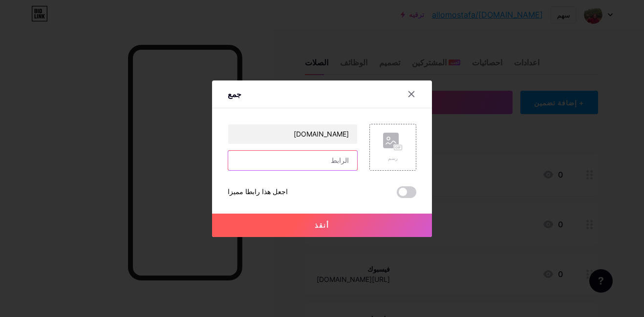
click at [337, 162] on input "text" at bounding box center [292, 161] width 129 height 20
paste input "allomostafa10@gmail.com"
type input "allomostafa10@gmail.com"
click at [356, 223] on button "أنقذ" at bounding box center [322, 225] width 220 height 23
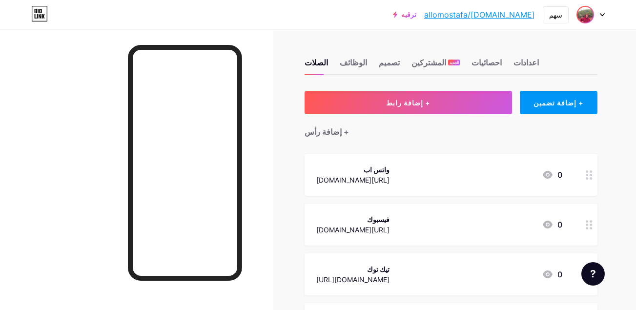
click at [590, 15] on img at bounding box center [586, 15] width 16 height 16
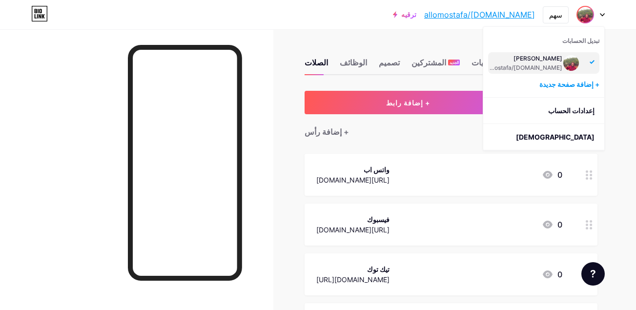
click at [573, 61] on img at bounding box center [572, 63] width 16 height 16
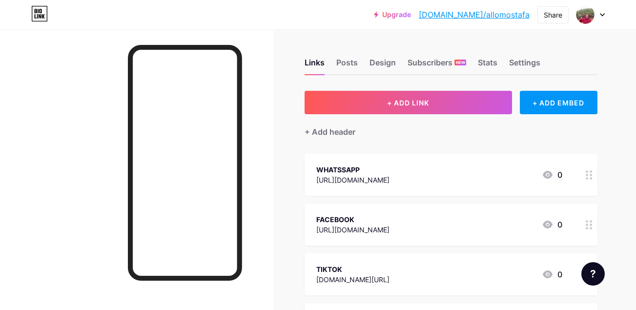
click at [604, 15] on icon at bounding box center [602, 14] width 5 height 3
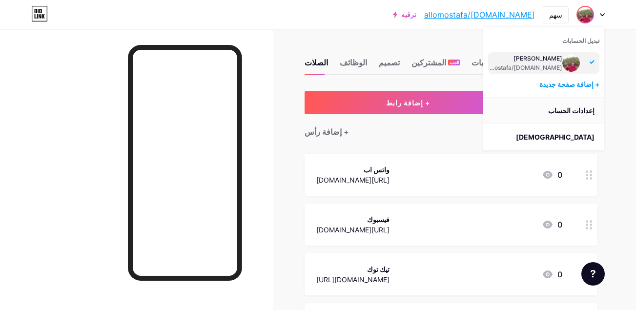
click at [573, 112] on link "إعدادات الحساب" at bounding box center [543, 111] width 121 height 26
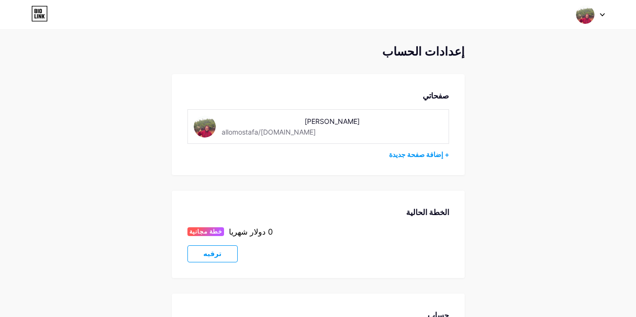
click at [209, 132] on img at bounding box center [205, 127] width 22 height 22
click at [205, 131] on img at bounding box center [205, 127] width 22 height 22
click at [286, 127] on div "الو مصطفى bio.link/allomostafa" at bounding box center [291, 127] width 138 height 22
click at [347, 135] on div "الو مصطفى bio.link/allomostafa" at bounding box center [277, 127] width 166 height 22
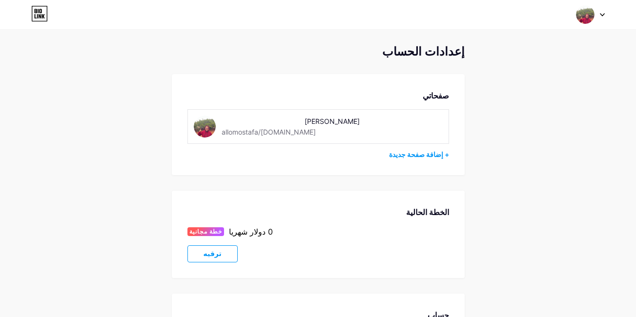
click at [591, 14] on img at bounding box center [585, 14] width 19 height 19
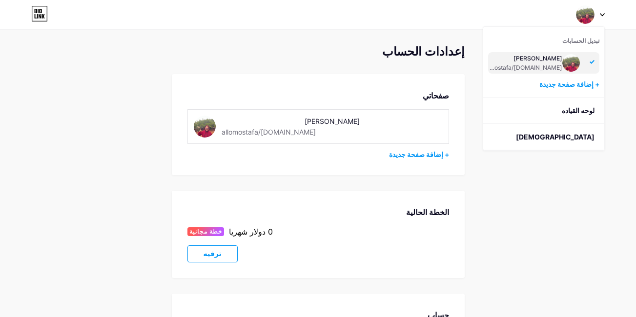
click at [568, 65] on img at bounding box center [572, 63] width 18 height 18
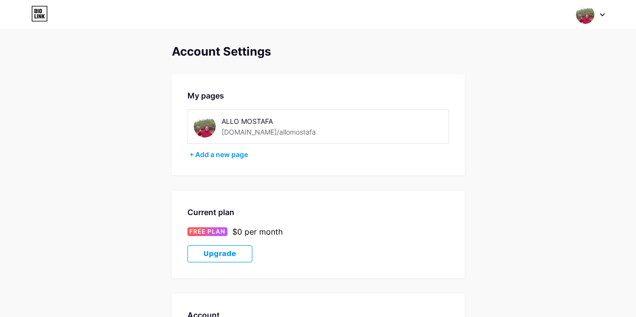
click at [586, 22] on img at bounding box center [585, 14] width 19 height 19
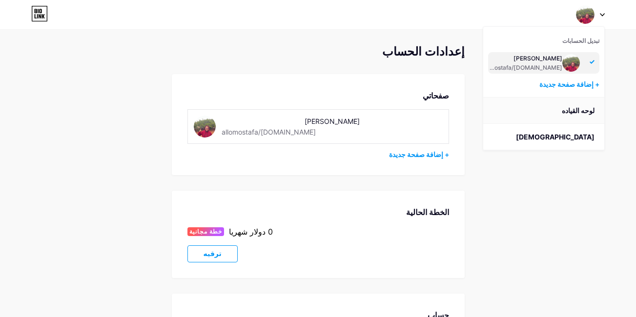
click at [574, 108] on link "لوحه القياده" at bounding box center [543, 111] width 121 height 26
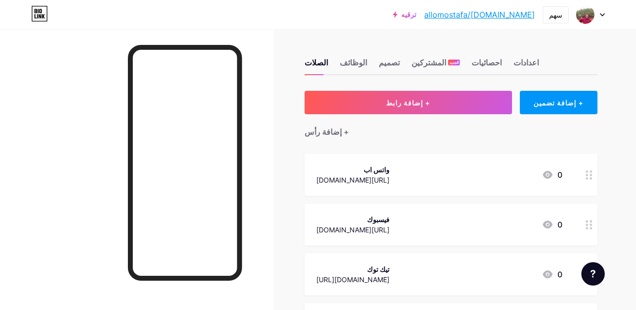
scroll to position [0, 2]
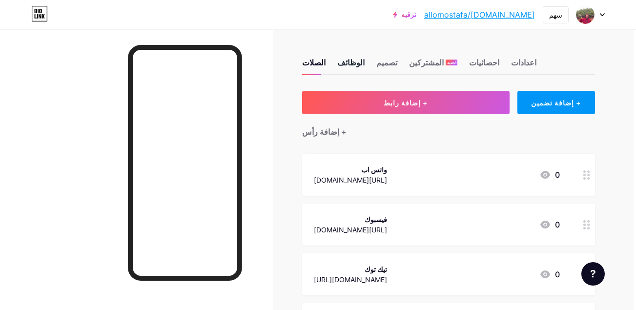
click at [348, 58] on div "الوظائف" at bounding box center [350, 66] width 27 height 18
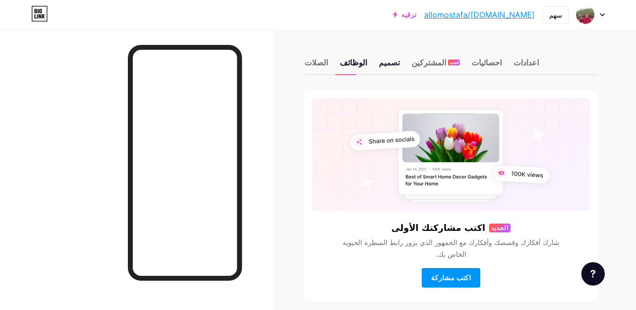
click at [382, 63] on div "تصميم" at bounding box center [389, 66] width 21 height 18
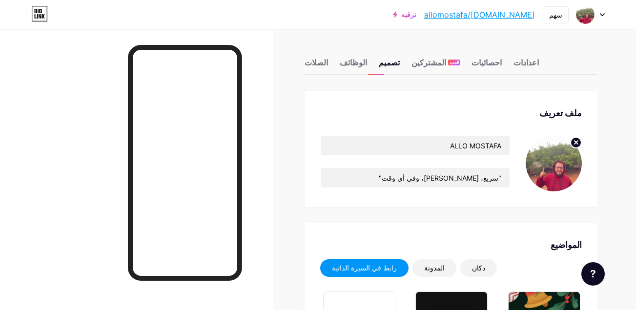
click at [557, 170] on img at bounding box center [554, 163] width 56 height 56
click at [577, 142] on icon at bounding box center [576, 142] width 3 height 3
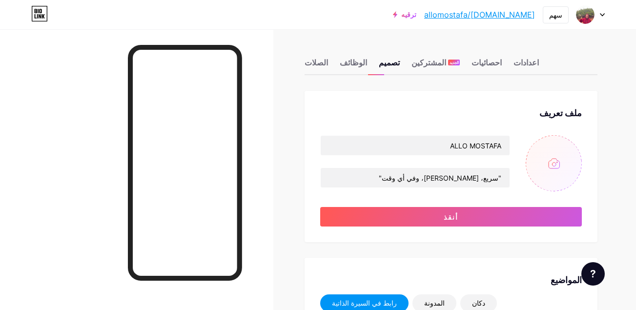
click at [551, 162] on input "file" at bounding box center [554, 163] width 56 height 56
type input "C:\fakepath\Blue Simple and Modern Delivery Service Company Logo.png"
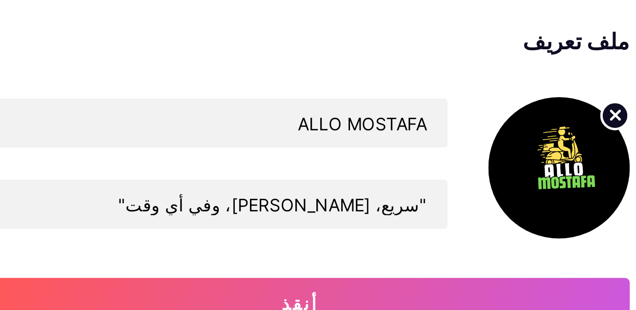
click at [551, 158] on img at bounding box center [554, 163] width 56 height 56
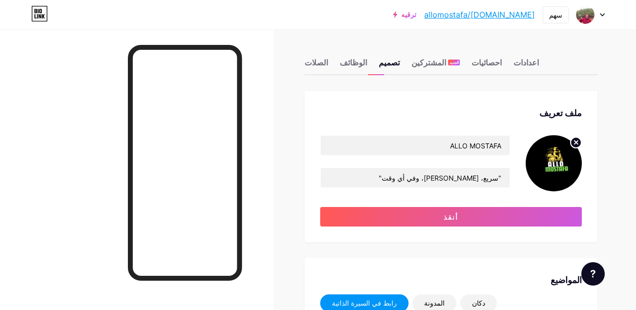
click at [580, 137] on icon at bounding box center [576, 143] width 12 height 12
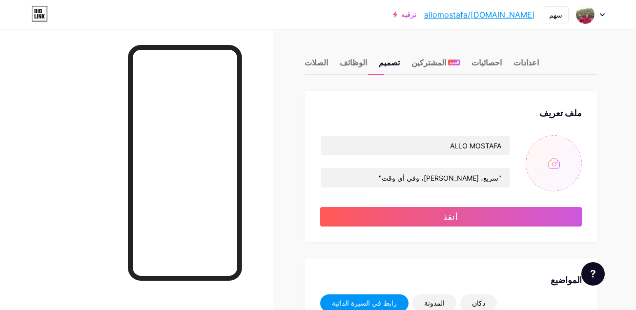
click at [540, 171] on input "file" at bounding box center [554, 163] width 56 height 56
type input "C:\fakepath\صورة واتساب بتاريخ 2025-08-11 في 23.25.38_aa1e560c.jpg"
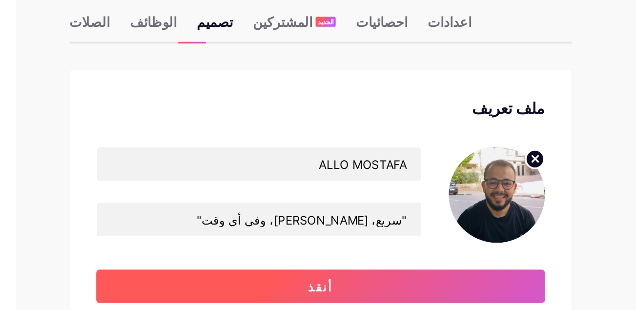
click at [476, 214] on button "أنقذ" at bounding box center [451, 217] width 262 height 20
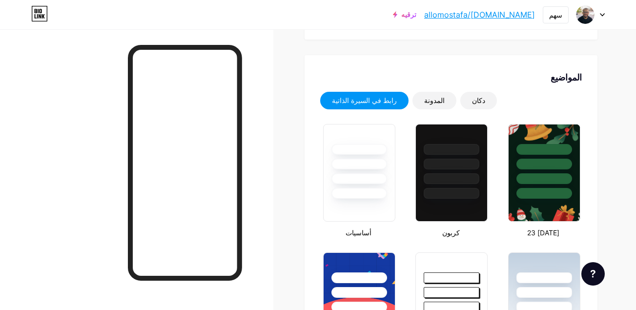
scroll to position [174, 0]
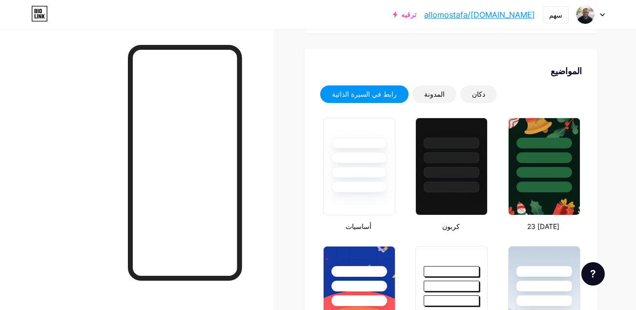
click at [507, 15] on link "[DOMAIN_NAME]/allomostafa" at bounding box center [479, 15] width 111 height 12
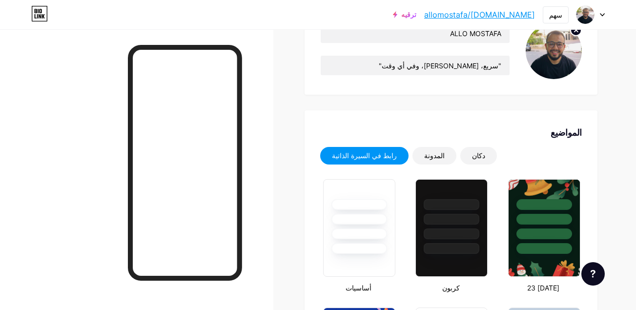
scroll to position [0, 0]
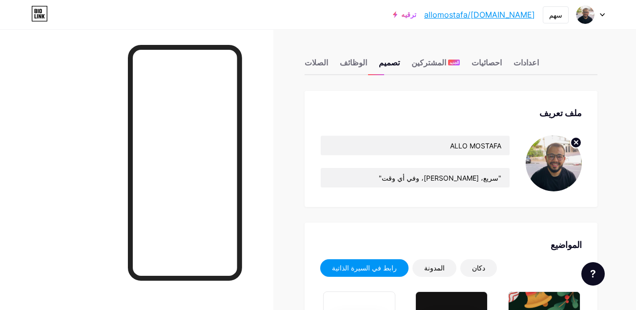
click at [318, 56] on div "الصلات الوظائف تصميم المشتركين الجديد احصائيات اعدادات" at bounding box center [451, 58] width 293 height 34
click at [313, 62] on div "الصلات" at bounding box center [316, 66] width 23 height 18
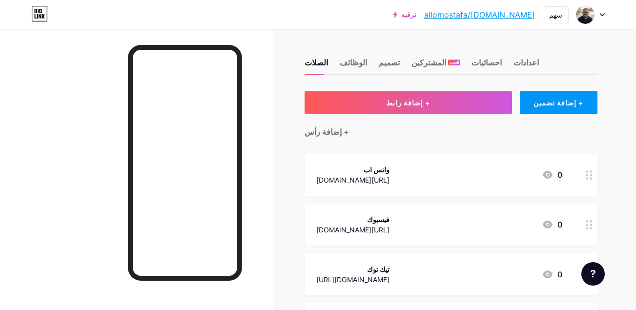
click at [501, 15] on link "[DOMAIN_NAME]/allomostafa" at bounding box center [479, 15] width 111 height 12
